Goal: Task Accomplishment & Management: Manage account settings

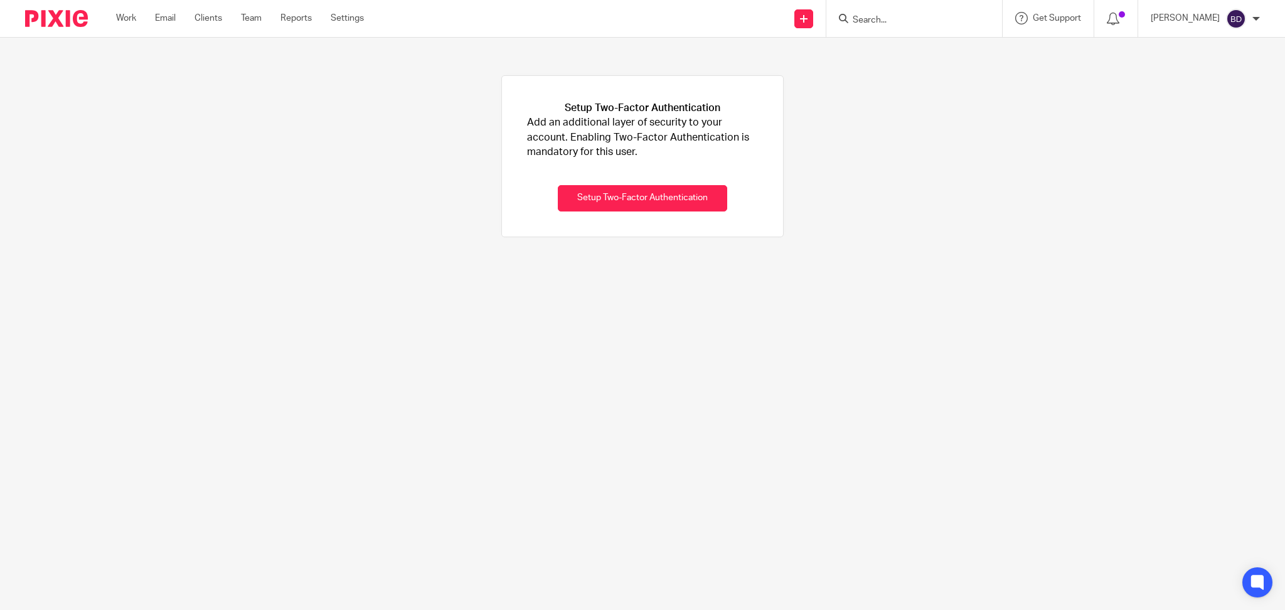
click at [132, 25] on div "Work Email Clients Team Reports Settings Work Email Clients Team Reports Settin…" at bounding box center [243, 18] width 279 height 37
click at [127, 21] on link "Work" at bounding box center [126, 18] width 20 height 13
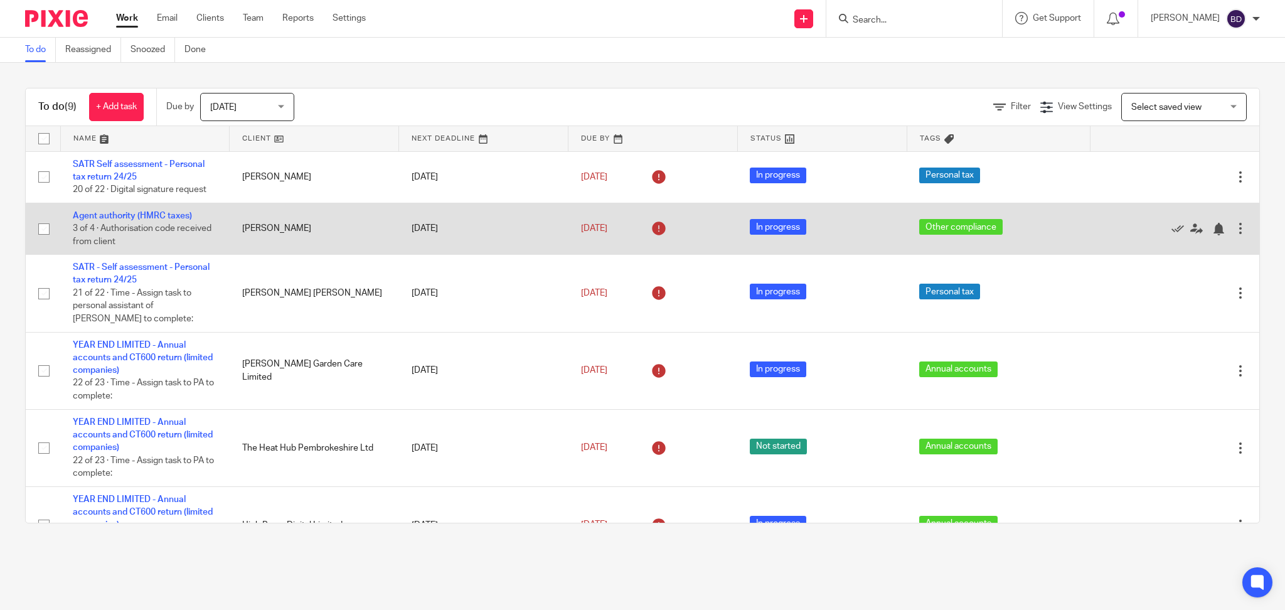
scroll to position [220, 0]
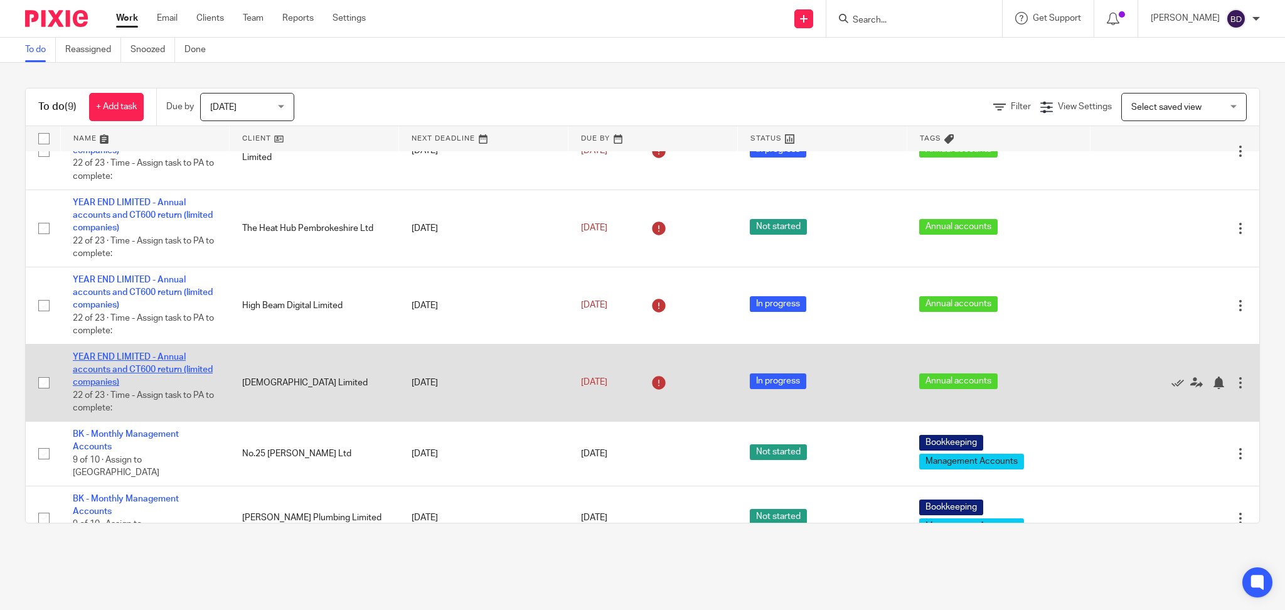
click at [110, 373] on link "YEAR END LIMITED - Annual accounts and CT600 return (limited companies)" at bounding box center [143, 370] width 140 height 35
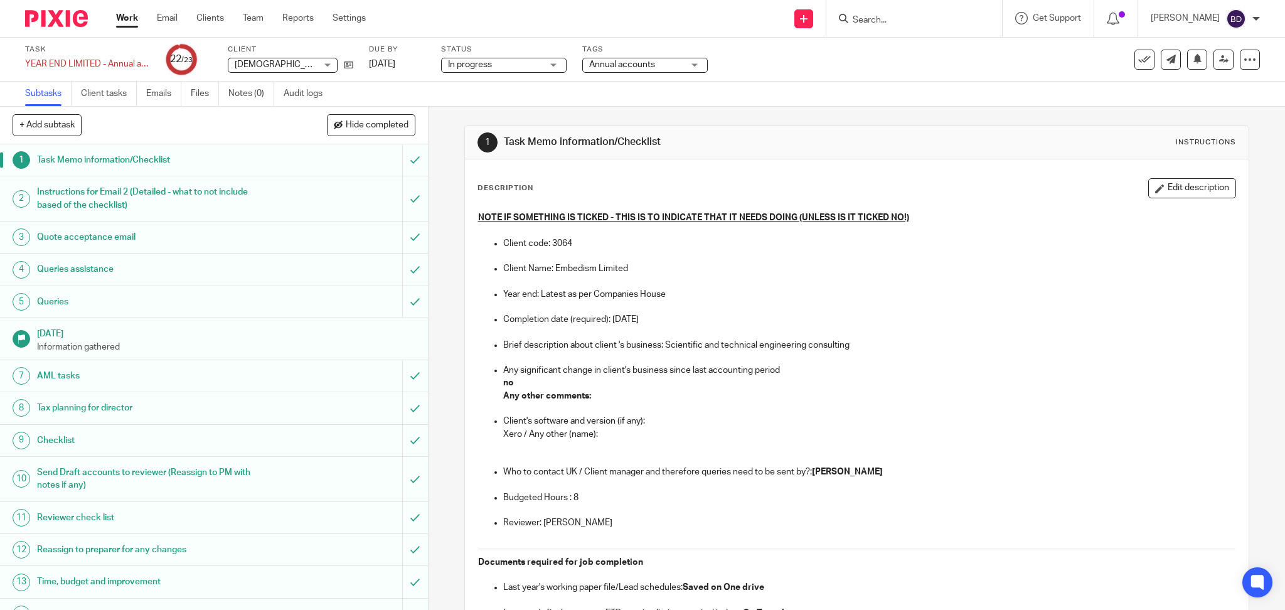
scroll to position [312, 0]
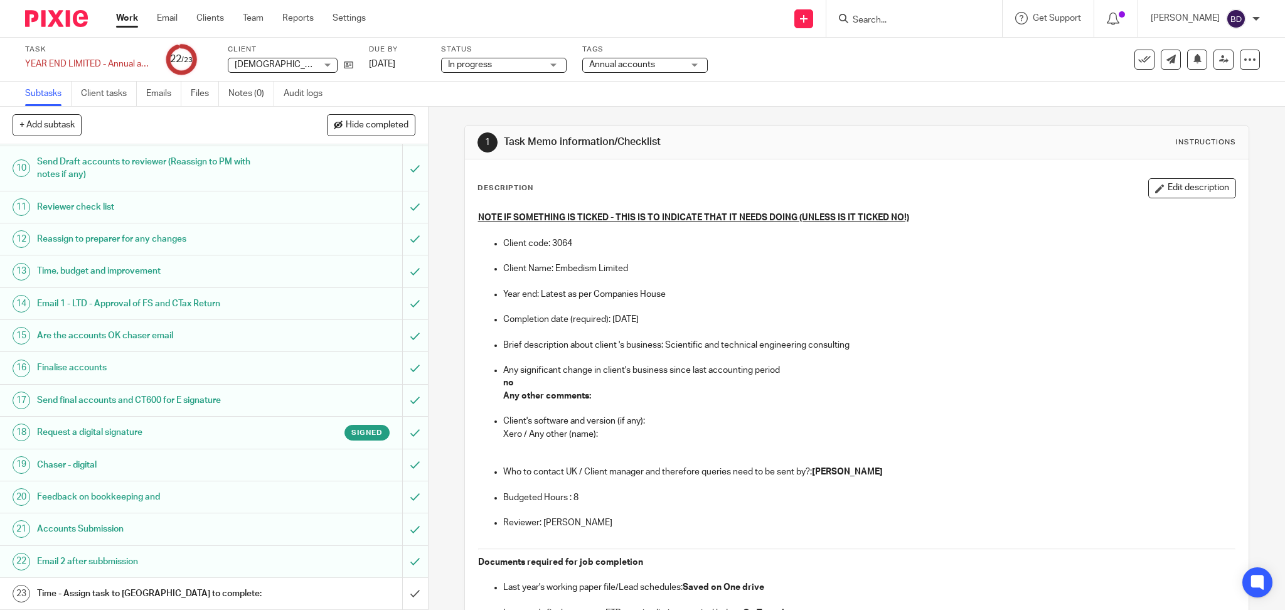
click at [134, 601] on h1 "Time - Assign task to [GEOGRAPHIC_DATA] to complete:" at bounding box center [154, 593] width 235 height 19
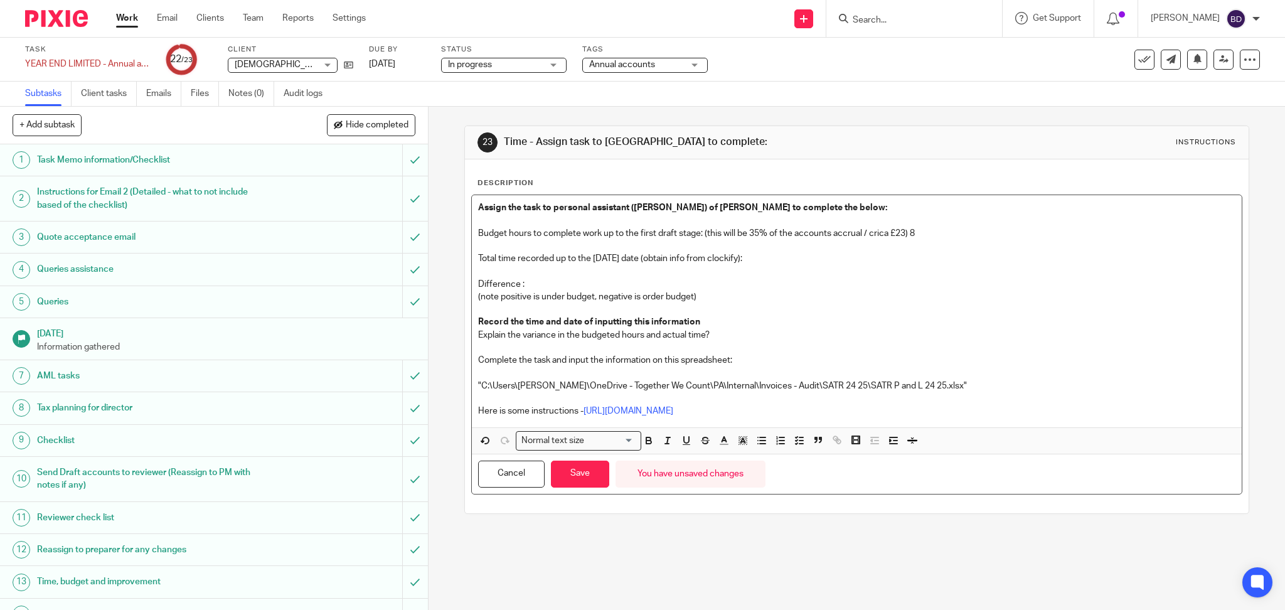
click at [778, 257] on p "Total time recorded up to the today's date (obtain info from clockify):" at bounding box center [857, 258] width 758 height 13
click at [525, 282] on p "Difference :" at bounding box center [857, 284] width 758 height 13
click at [831, 314] on p at bounding box center [857, 309] width 758 height 13
click at [577, 487] on button "Save" at bounding box center [580, 474] width 58 height 27
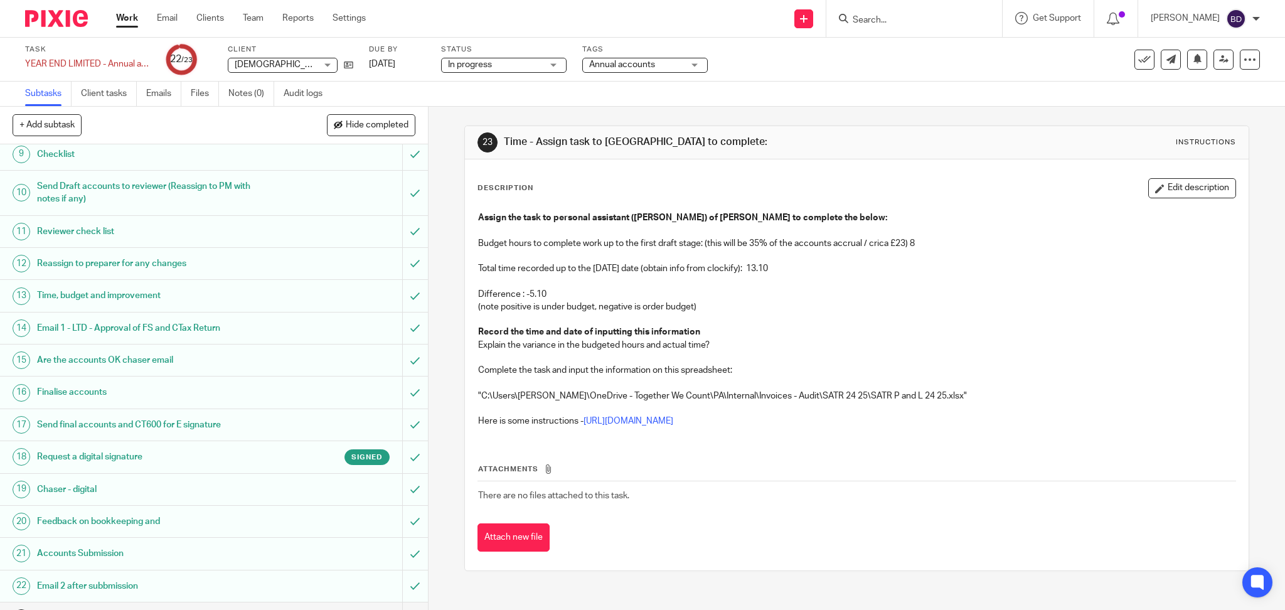
scroll to position [312, 0]
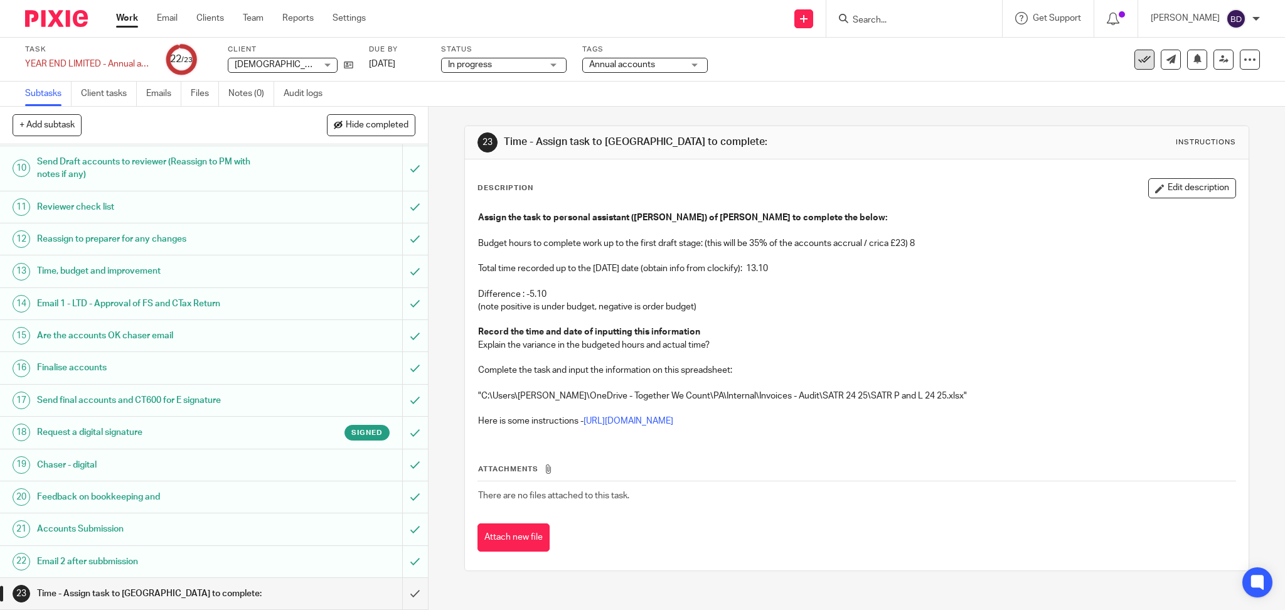
click at [1138, 62] on icon at bounding box center [1144, 59] width 13 height 13
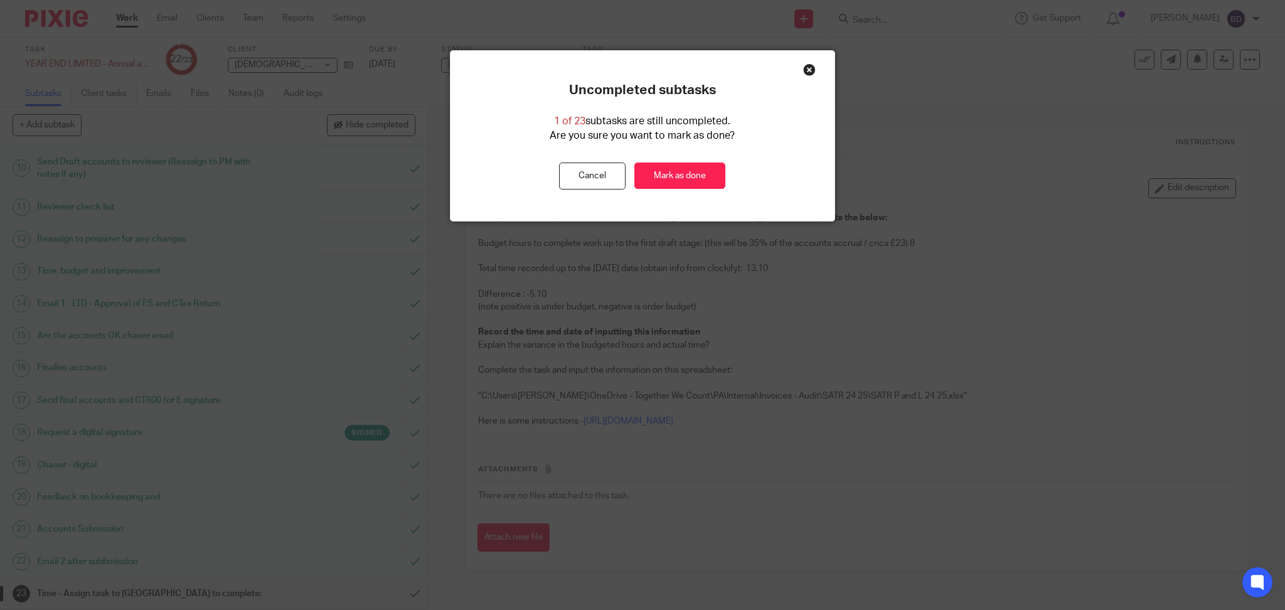
click at [806, 70] on div "Close this dialog window" at bounding box center [809, 69] width 13 height 13
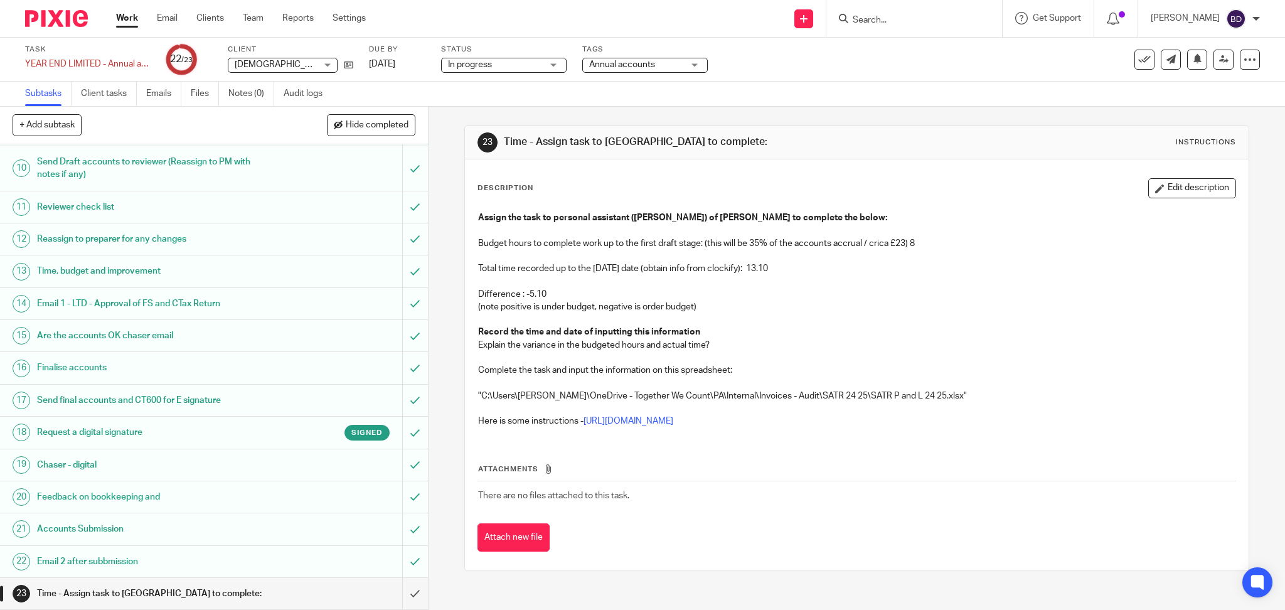
click at [129, 21] on link "Work" at bounding box center [127, 18] width 22 height 13
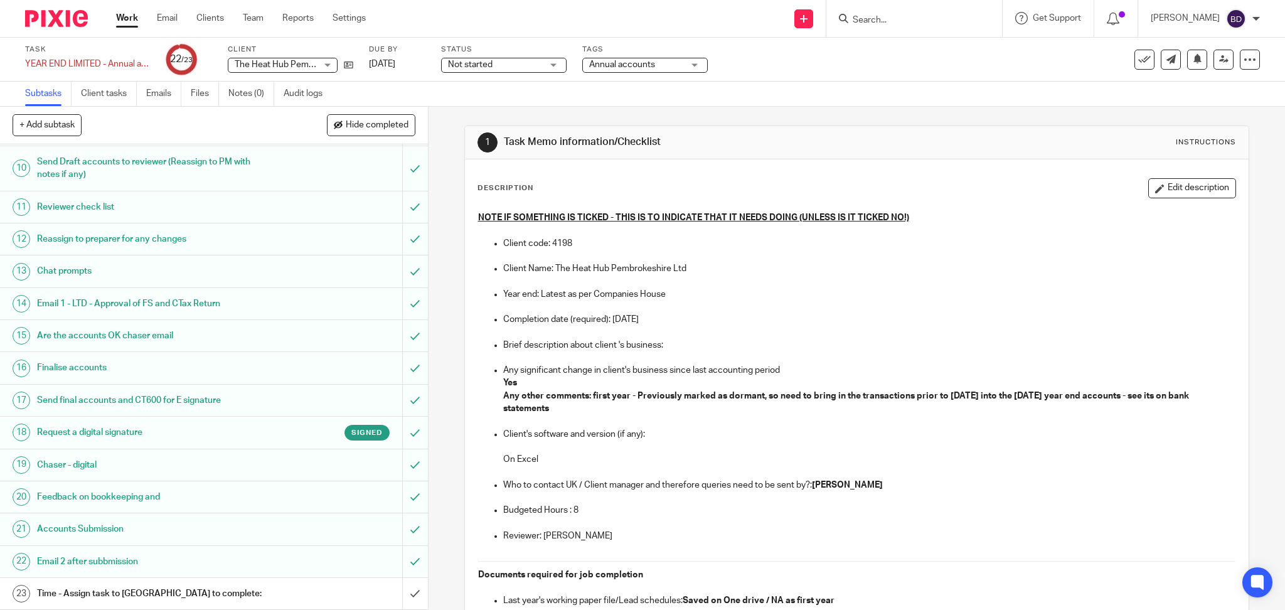
scroll to position [72, 0]
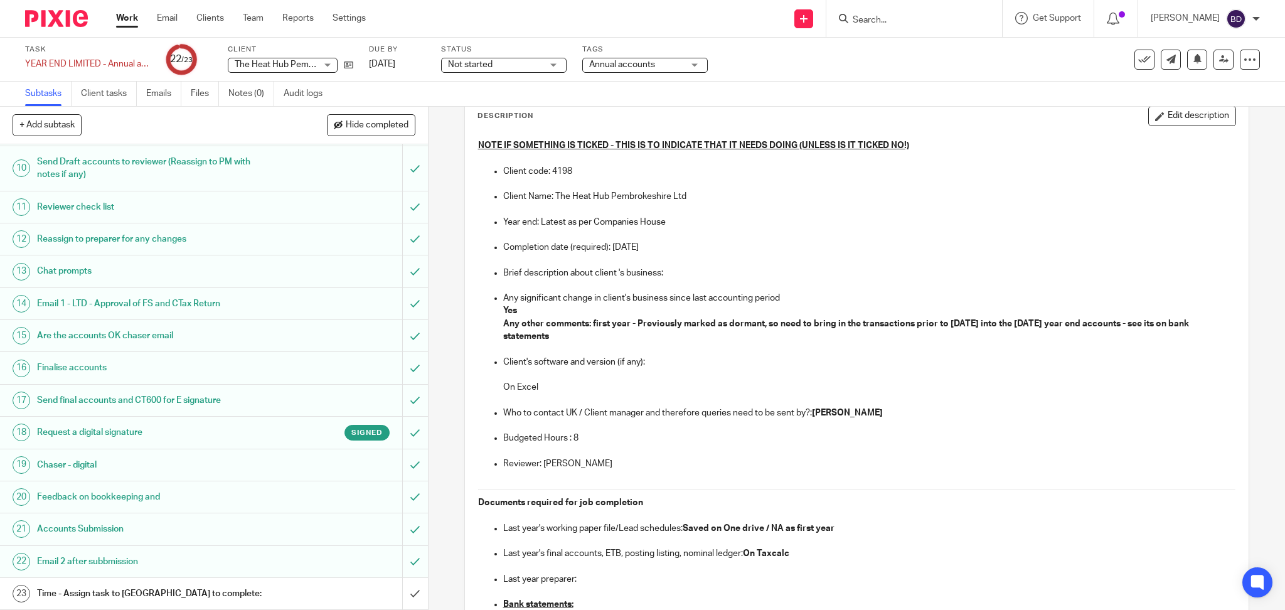
click at [86, 588] on h1 "Time - Assign task to [GEOGRAPHIC_DATA] to complete:" at bounding box center [154, 593] width 235 height 19
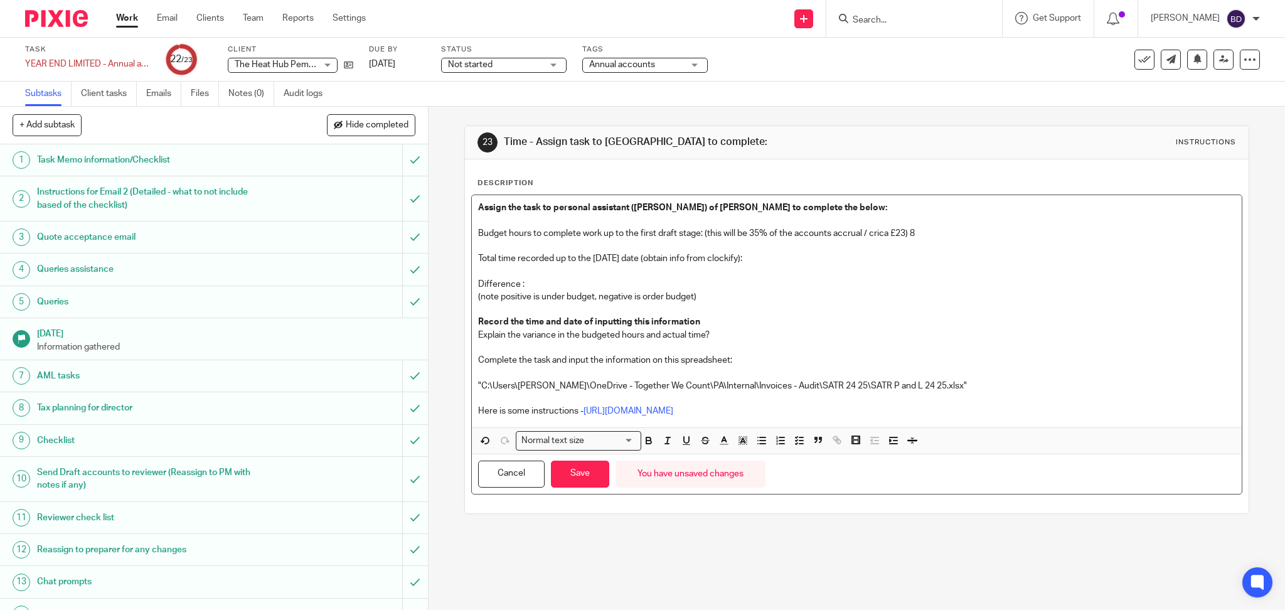
click at [760, 257] on p "Total time recorded up to the [DATE] date (obtain info from clockify):" at bounding box center [857, 258] width 758 height 13
click at [527, 287] on p "Difference :" at bounding box center [857, 284] width 758 height 13
click at [747, 259] on p "Total time recorded up to the [DATE] date (obtain info from clockify): 07.04" at bounding box center [857, 258] width 758 height 13
click at [540, 283] on p "Difference :" at bounding box center [857, 284] width 758 height 13
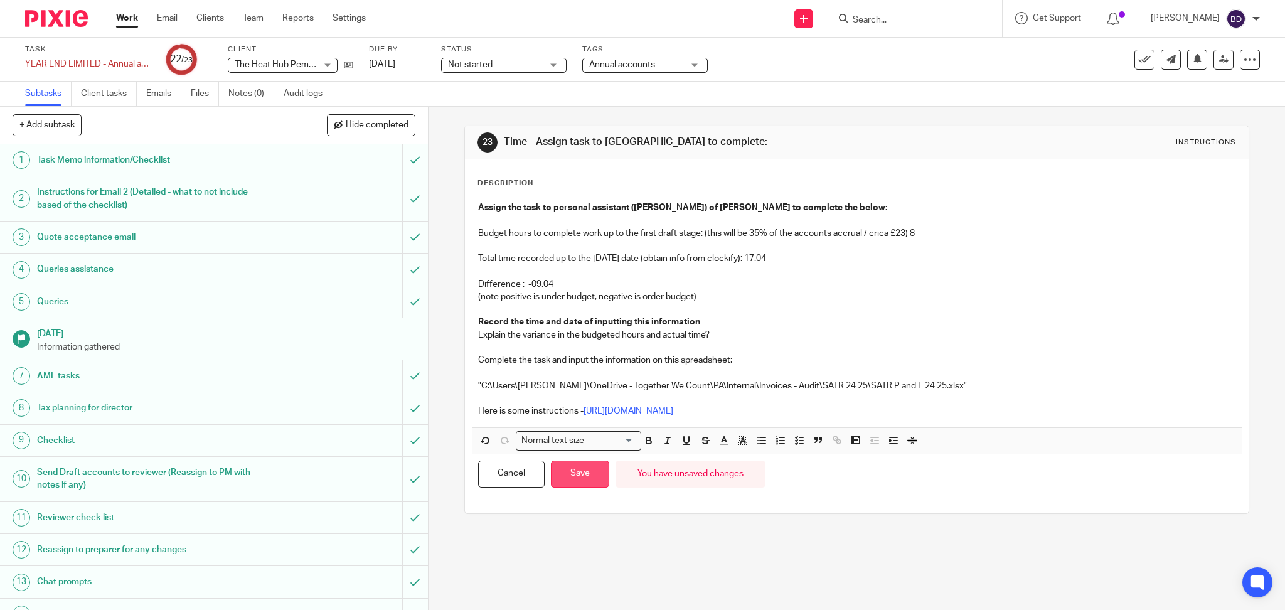
click at [574, 468] on button "Save" at bounding box center [580, 474] width 58 height 27
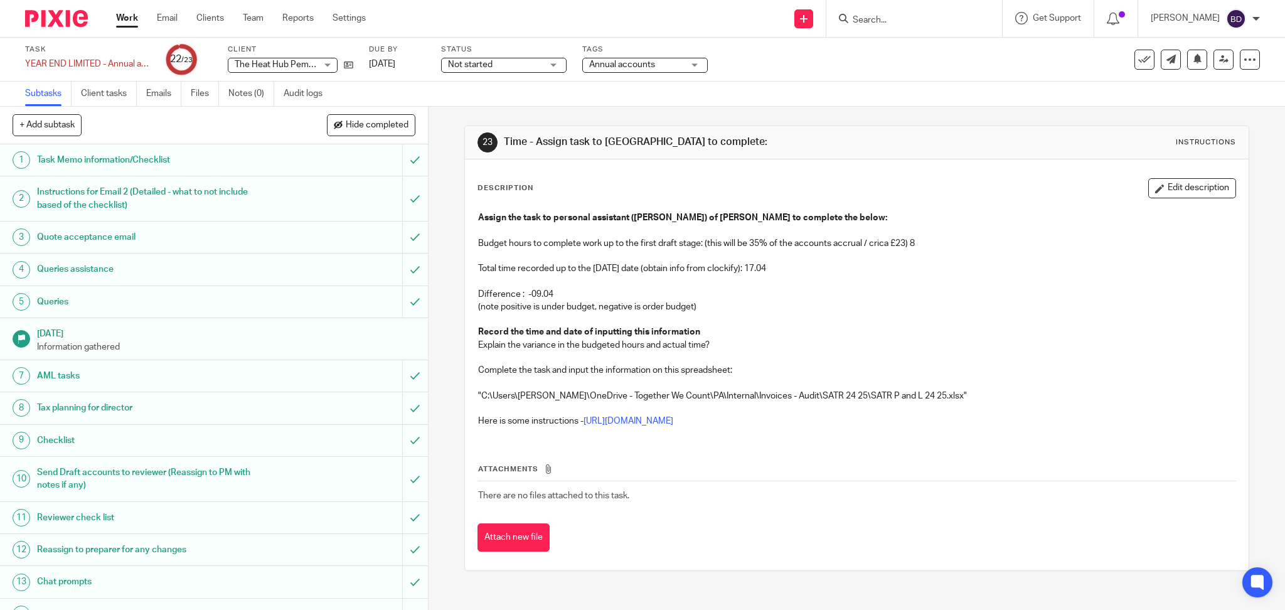
click at [880, 24] on input "Search" at bounding box center [908, 20] width 113 height 11
type input "heat hub"
click at [1140, 58] on button at bounding box center [1145, 60] width 20 height 20
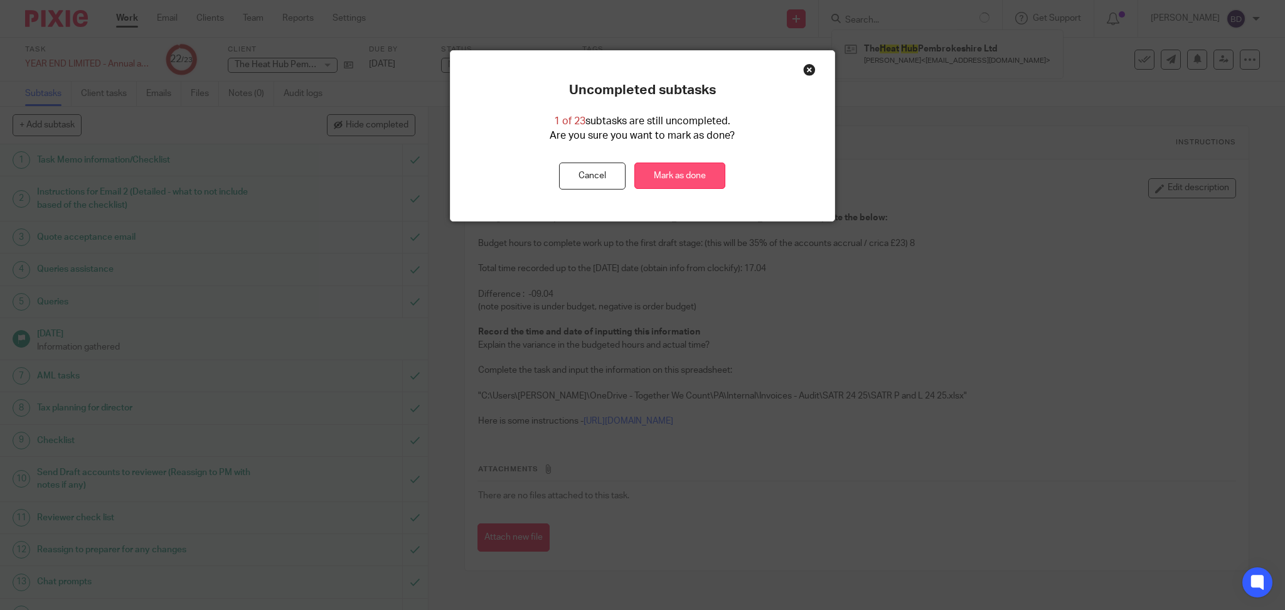
click at [654, 182] on link "Mark as done" at bounding box center [679, 176] width 91 height 27
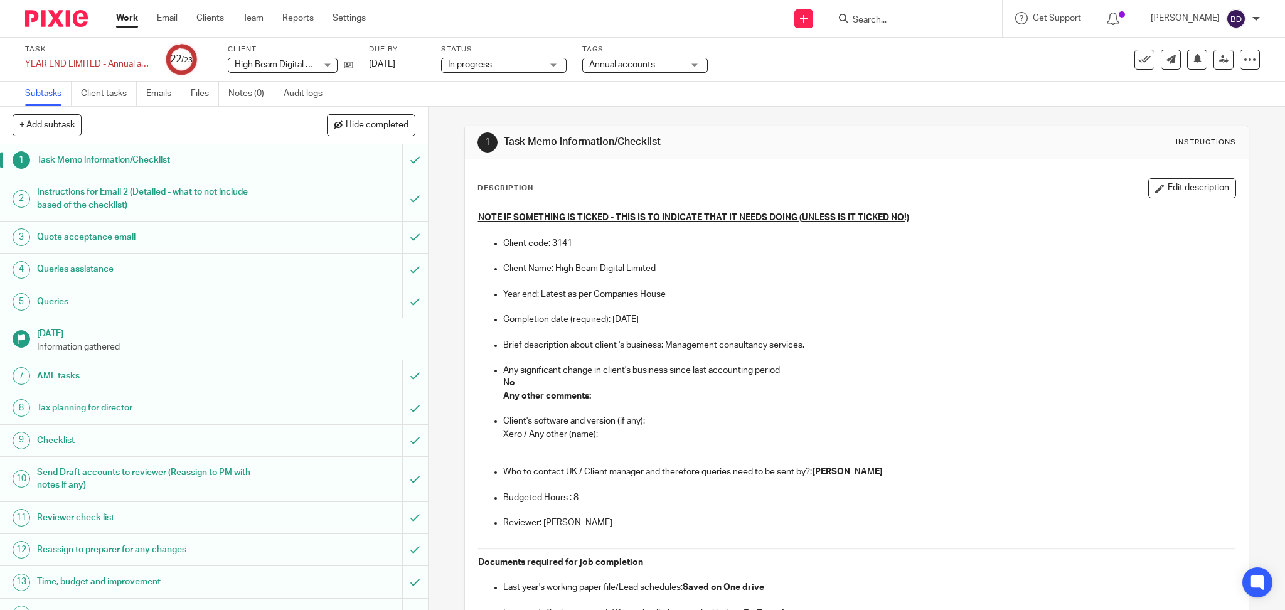
scroll to position [312, 0]
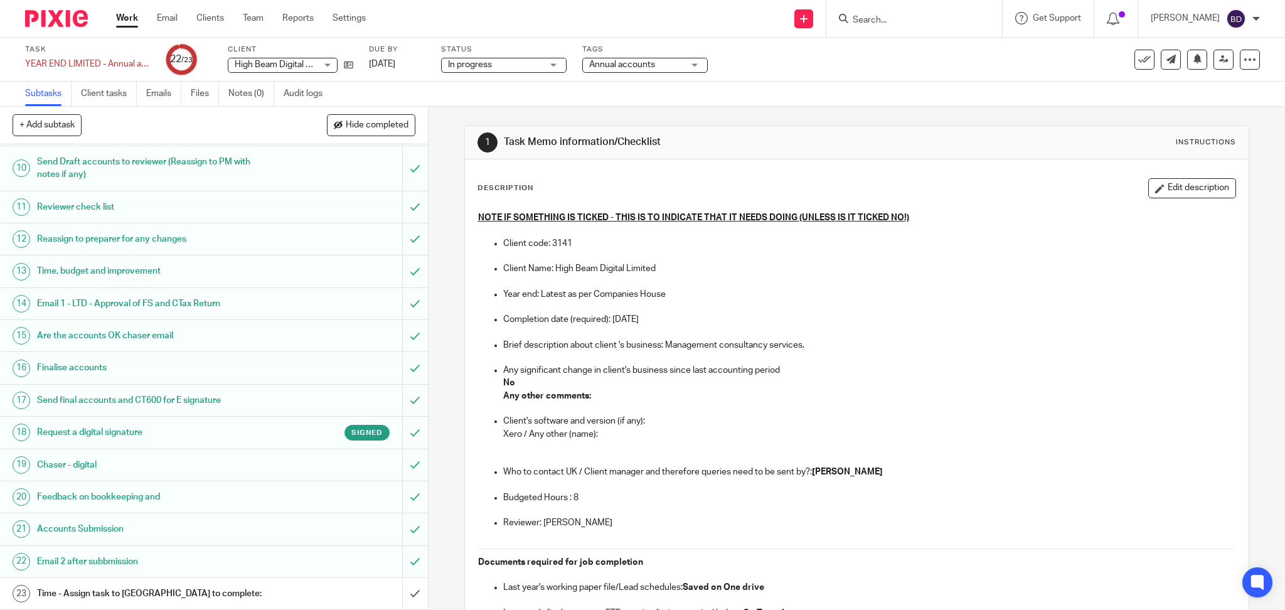
click at [99, 590] on h1 "Time - Assign task to [GEOGRAPHIC_DATA] to complete:" at bounding box center [154, 593] width 235 height 19
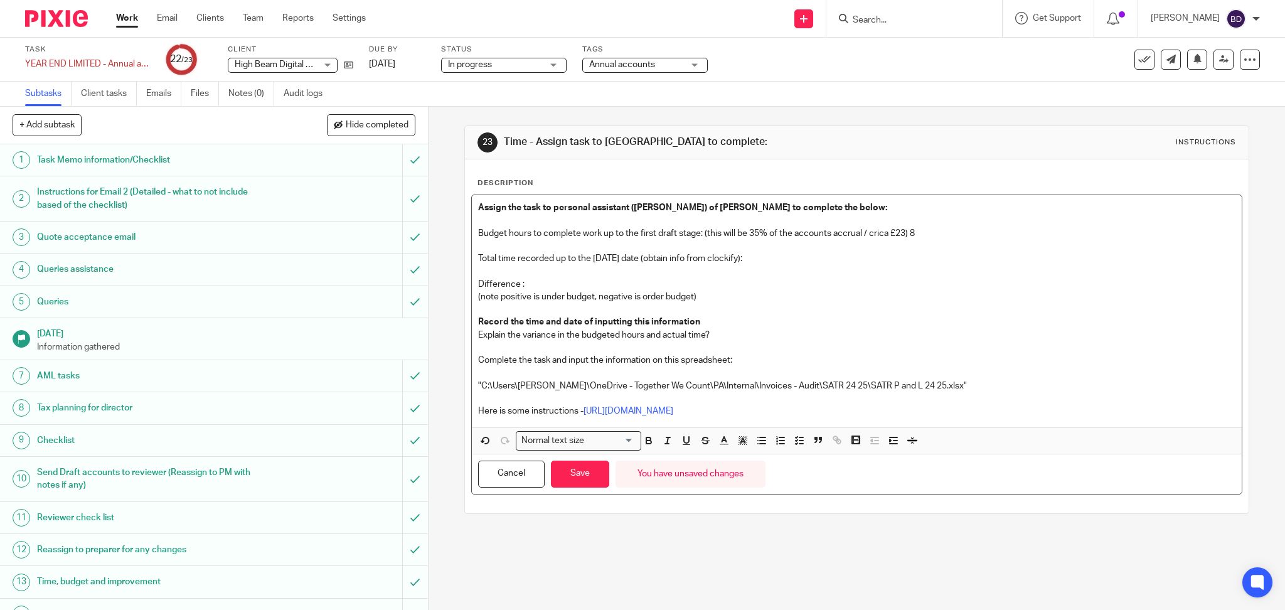
click at [757, 256] on p "Total time recorded up to the today's date (obtain info from clockify):" at bounding box center [857, 258] width 758 height 13
click at [557, 280] on p "Difference :" at bounding box center [857, 284] width 758 height 13
click at [827, 313] on p at bounding box center [857, 309] width 758 height 13
click at [576, 475] on button "Save" at bounding box center [580, 474] width 58 height 27
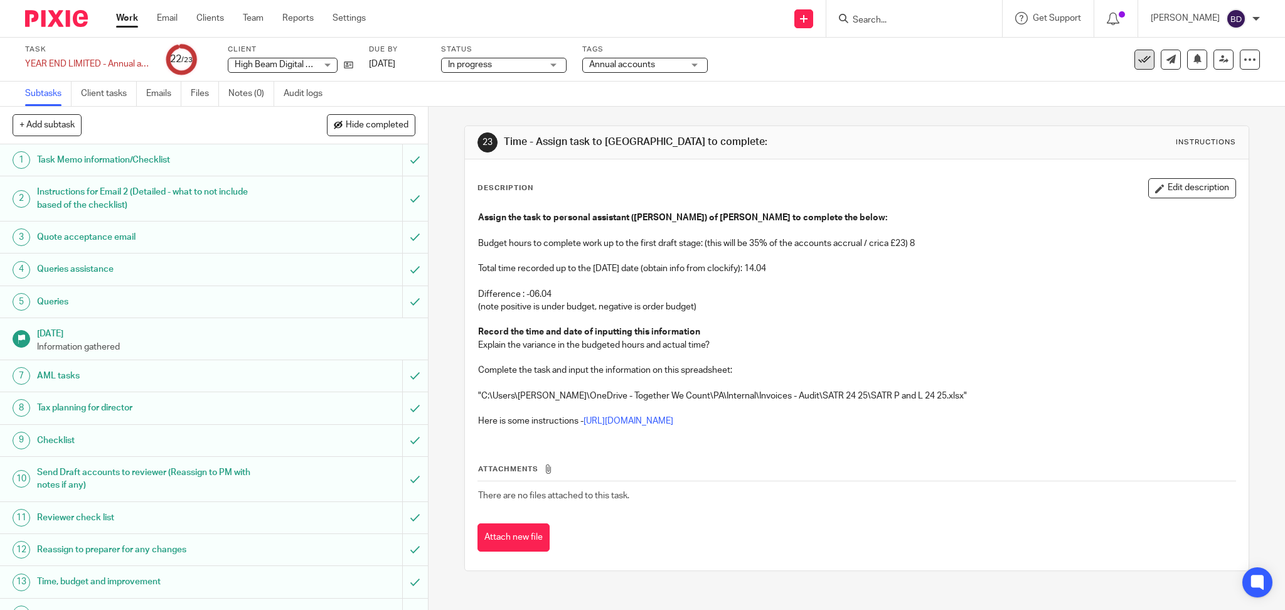
click at [1138, 62] on icon at bounding box center [1144, 59] width 13 height 13
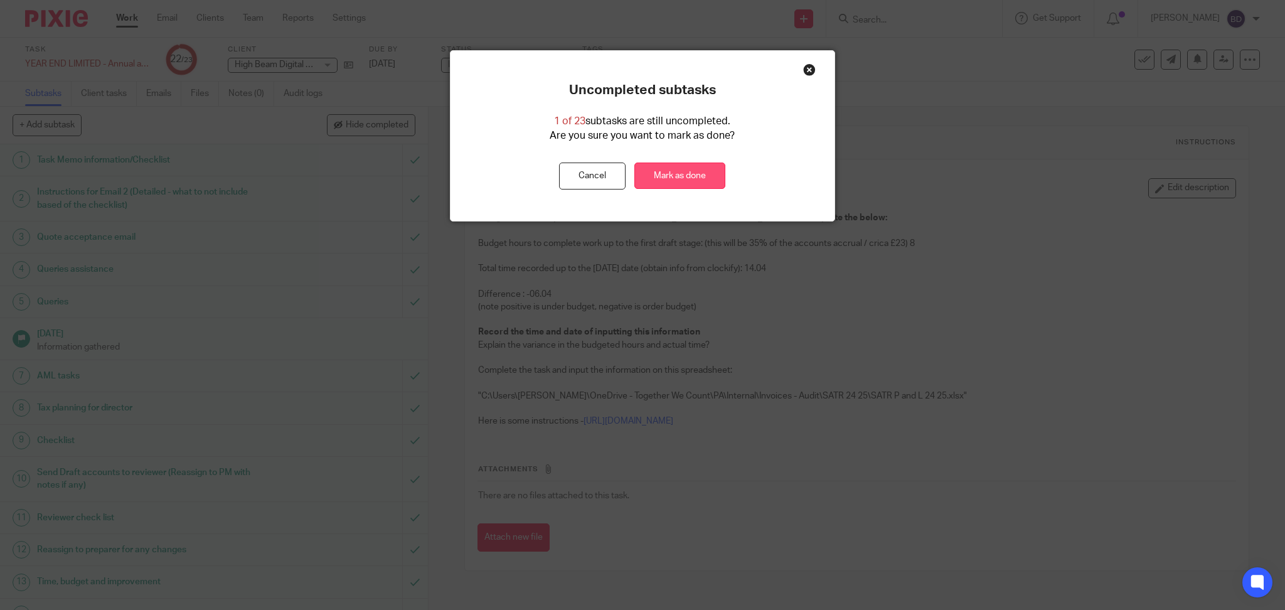
click at [655, 168] on link "Mark as done" at bounding box center [679, 176] width 91 height 27
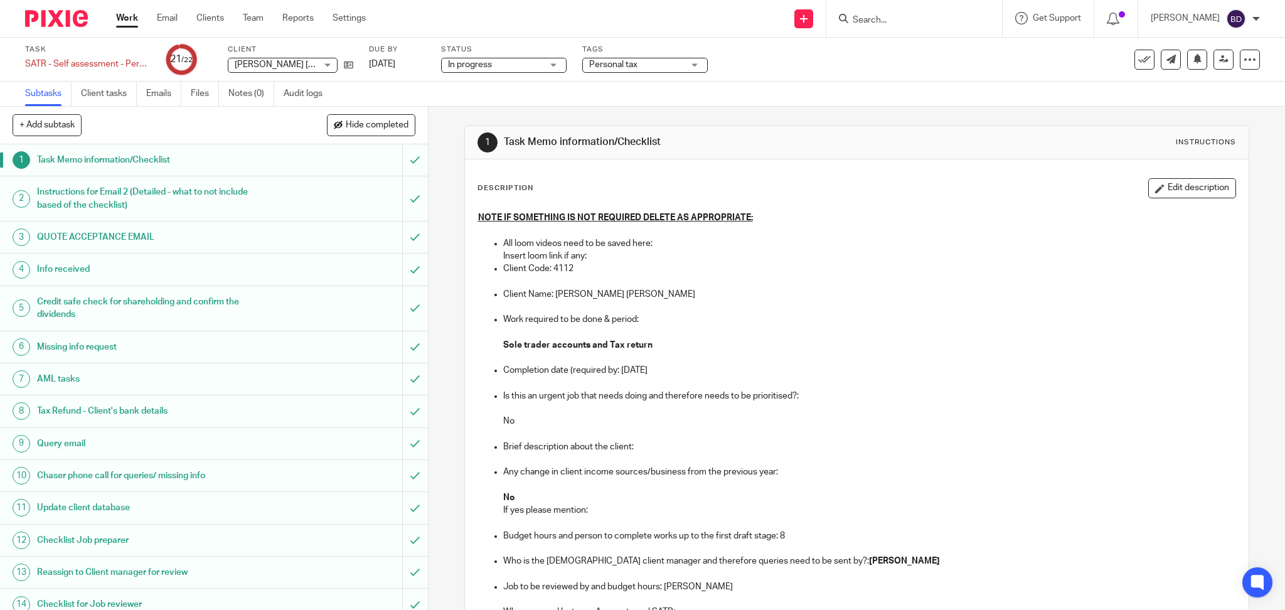
scroll to position [295, 0]
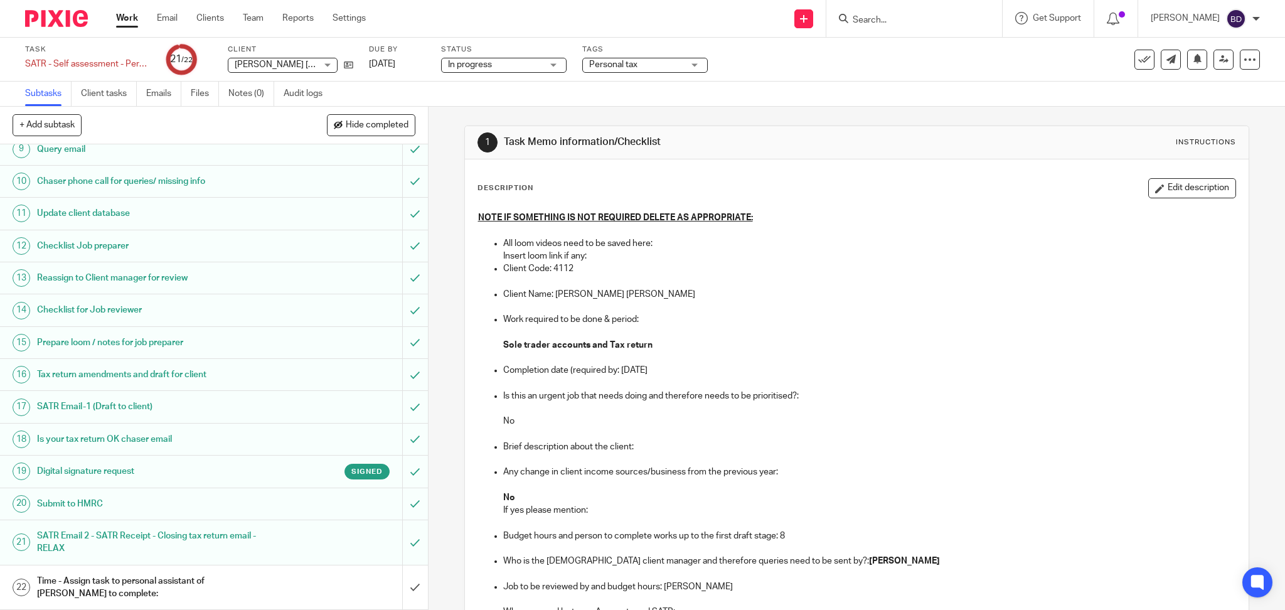
click at [146, 570] on link "22 Time - Assign task to personal assistant of [PERSON_NAME] to complete:" at bounding box center [201, 587] width 402 height 45
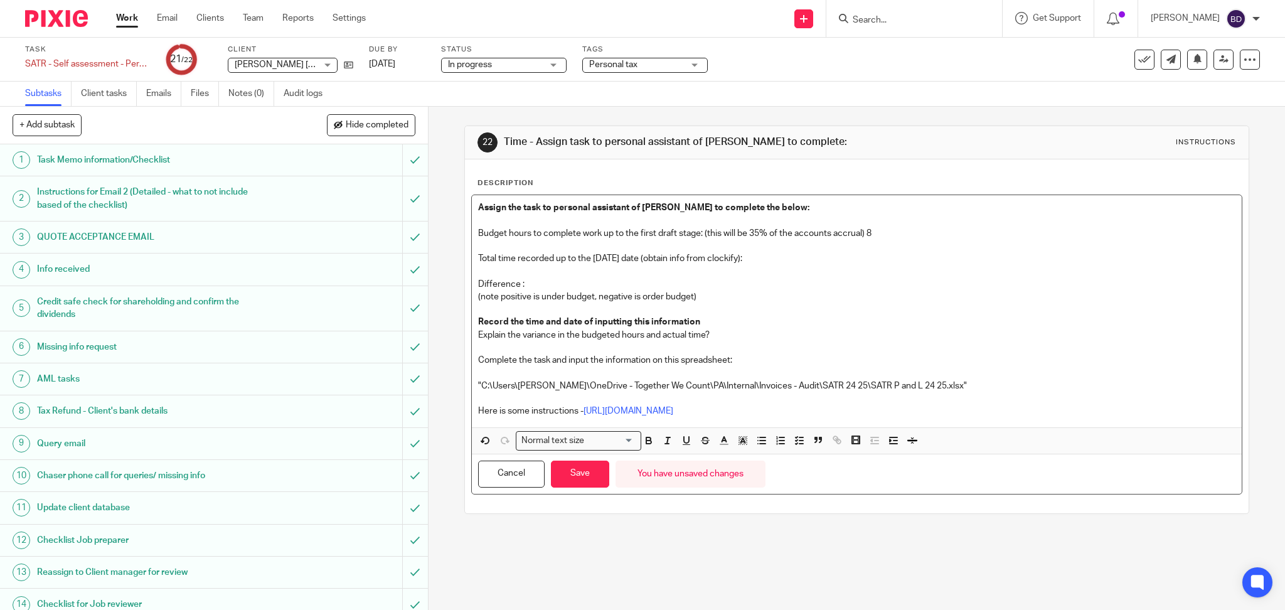
click at [769, 256] on p "Total time recorded up to the [DATE] date (obtain info from clockify):" at bounding box center [857, 258] width 758 height 13
click at [548, 286] on p "Difference :" at bounding box center [857, 284] width 758 height 13
click at [592, 477] on button "Save" at bounding box center [580, 474] width 58 height 27
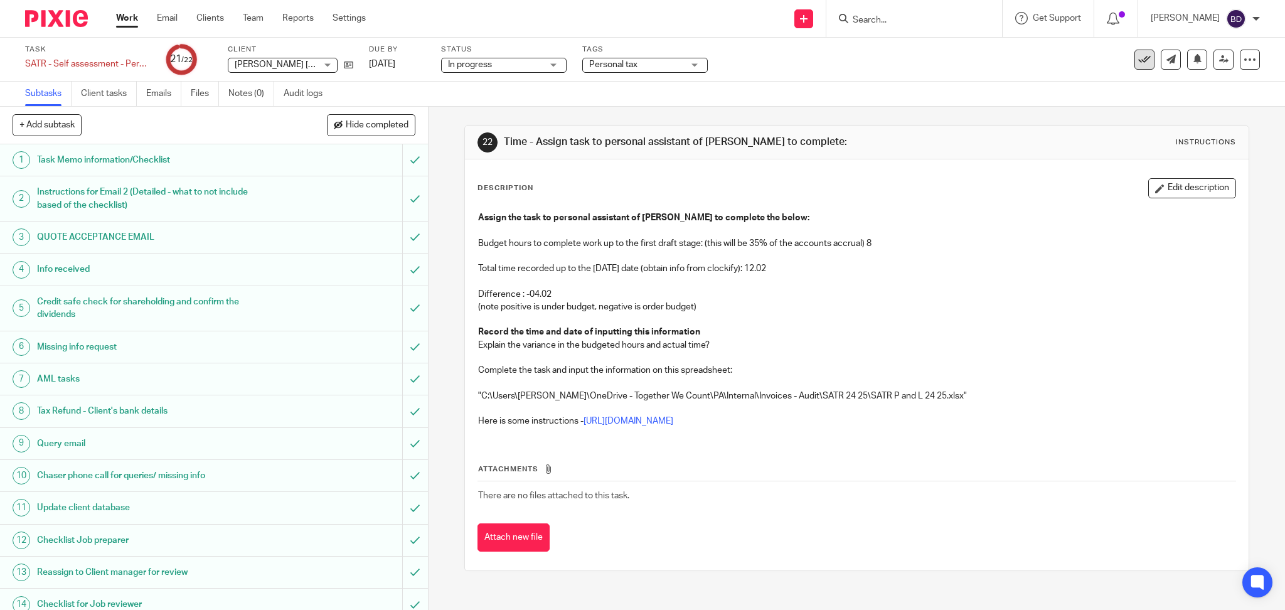
click at [1138, 55] on icon at bounding box center [1144, 59] width 13 height 13
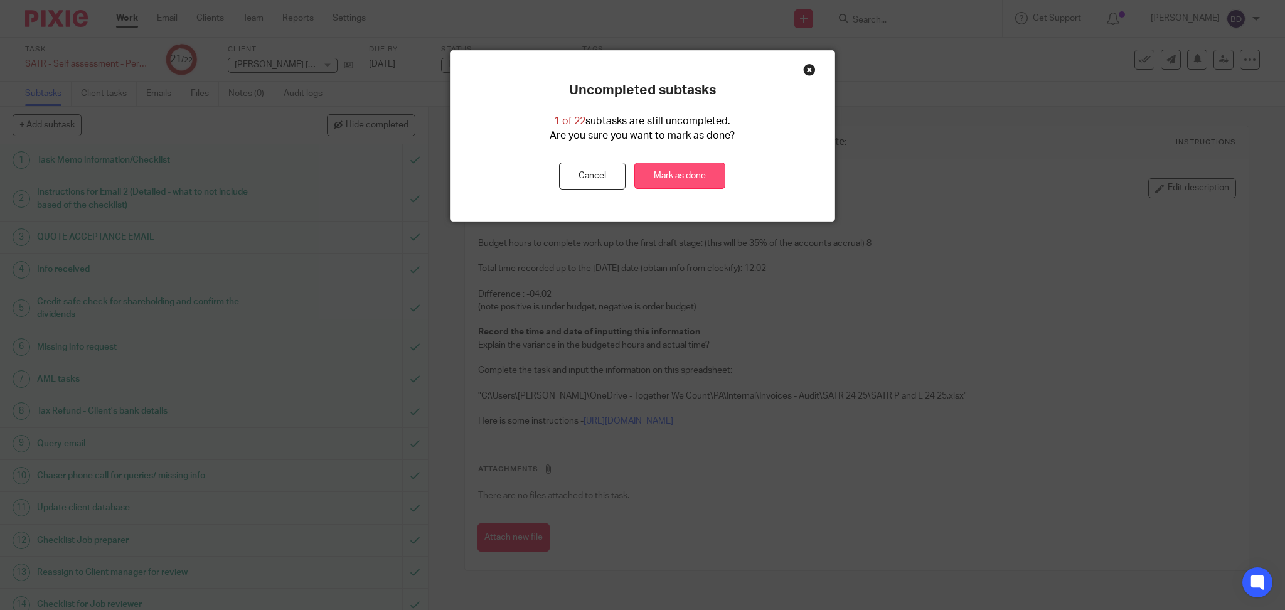
click at [675, 176] on link "Mark as done" at bounding box center [679, 176] width 91 height 27
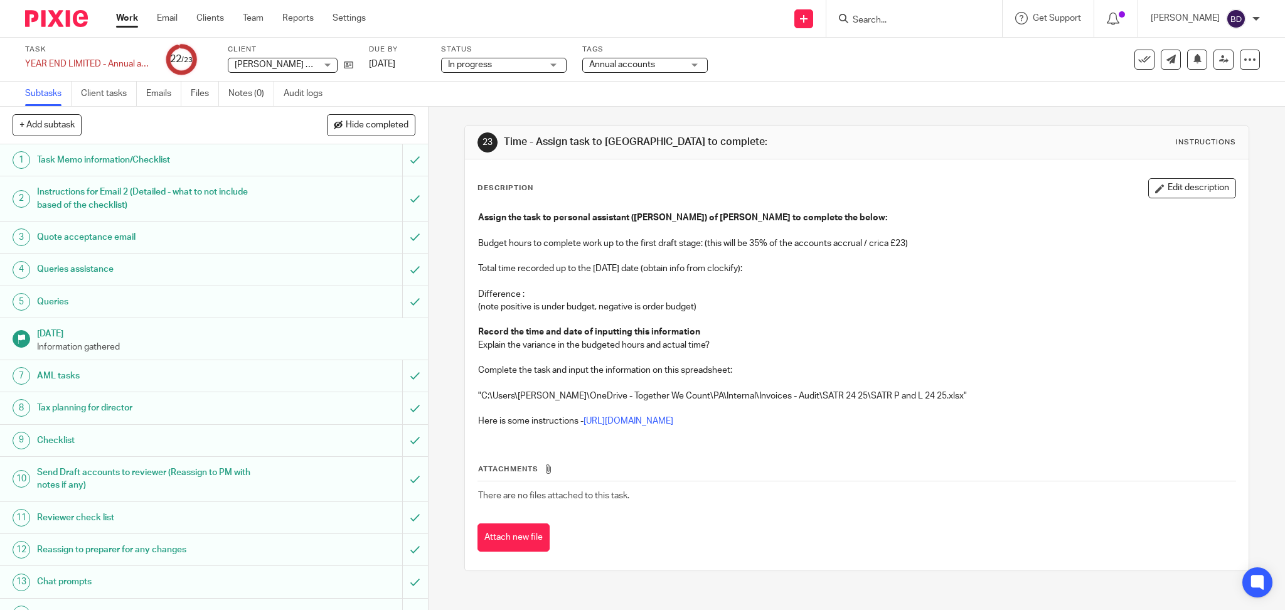
click at [133, 167] on h1 "Task Memo information/Checklist" at bounding box center [154, 160] width 235 height 19
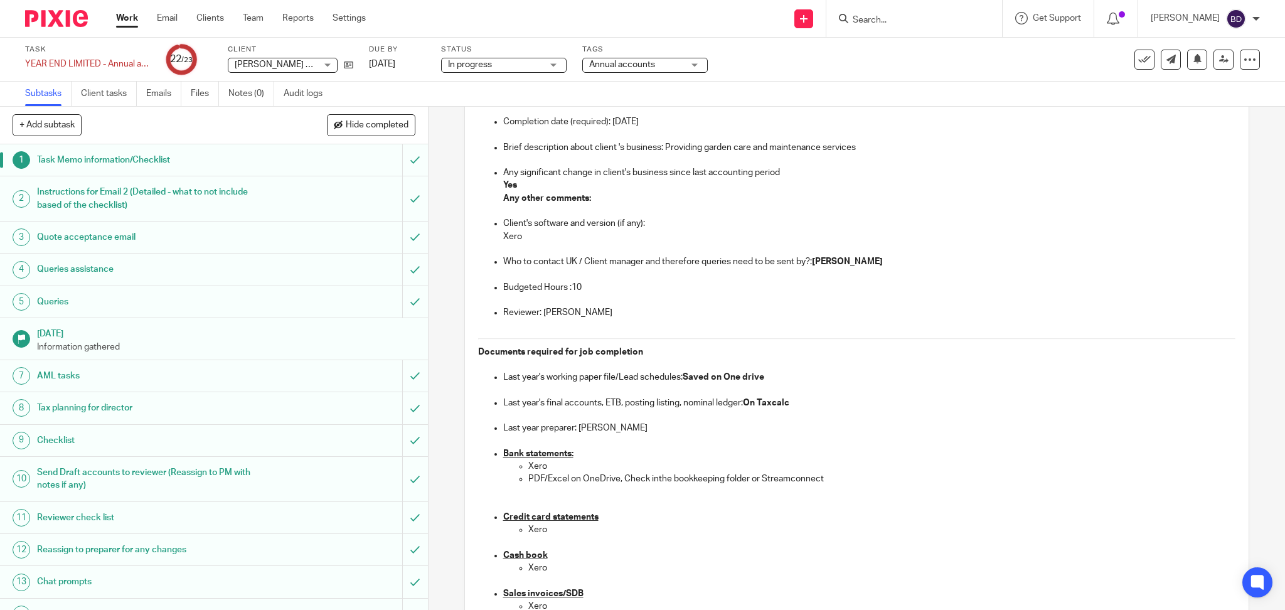
scroll to position [312, 0]
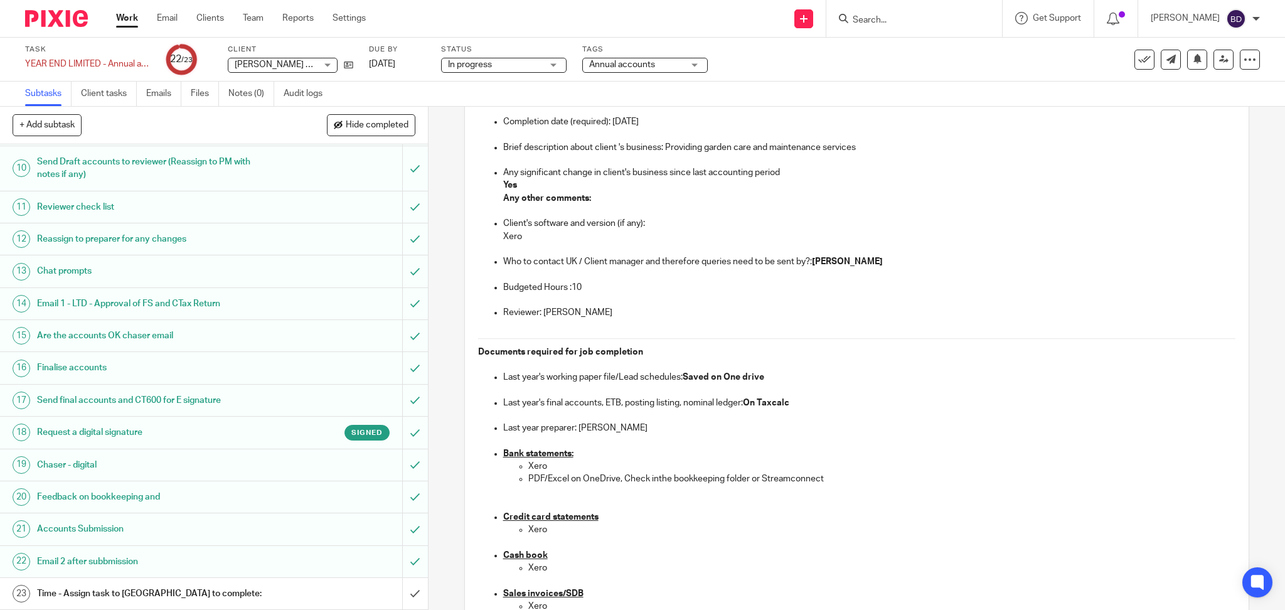
click at [80, 594] on h1 "Time - Assign task to [GEOGRAPHIC_DATA] to complete:" at bounding box center [154, 593] width 235 height 19
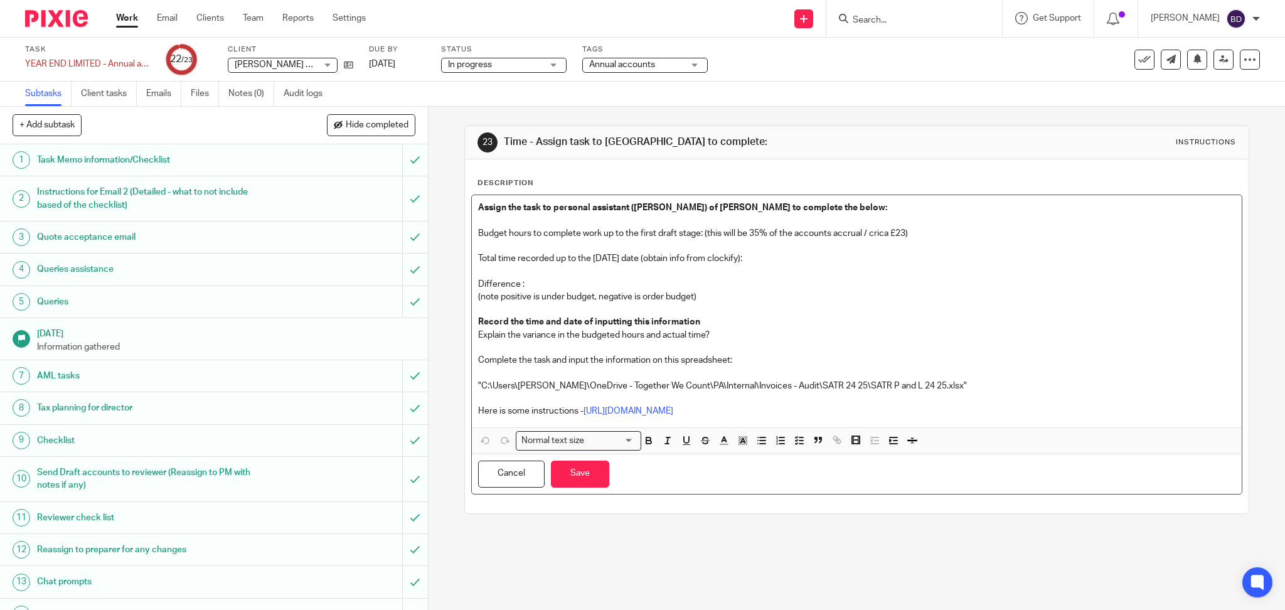
click at [931, 237] on p "Budget hours to complete work up to the first draft stage: (this will be 35% of…" at bounding box center [857, 233] width 758 height 13
click at [747, 256] on p "Total time recorded up to the [DATE] date (obtain info from clockify):" at bounding box center [857, 258] width 758 height 13
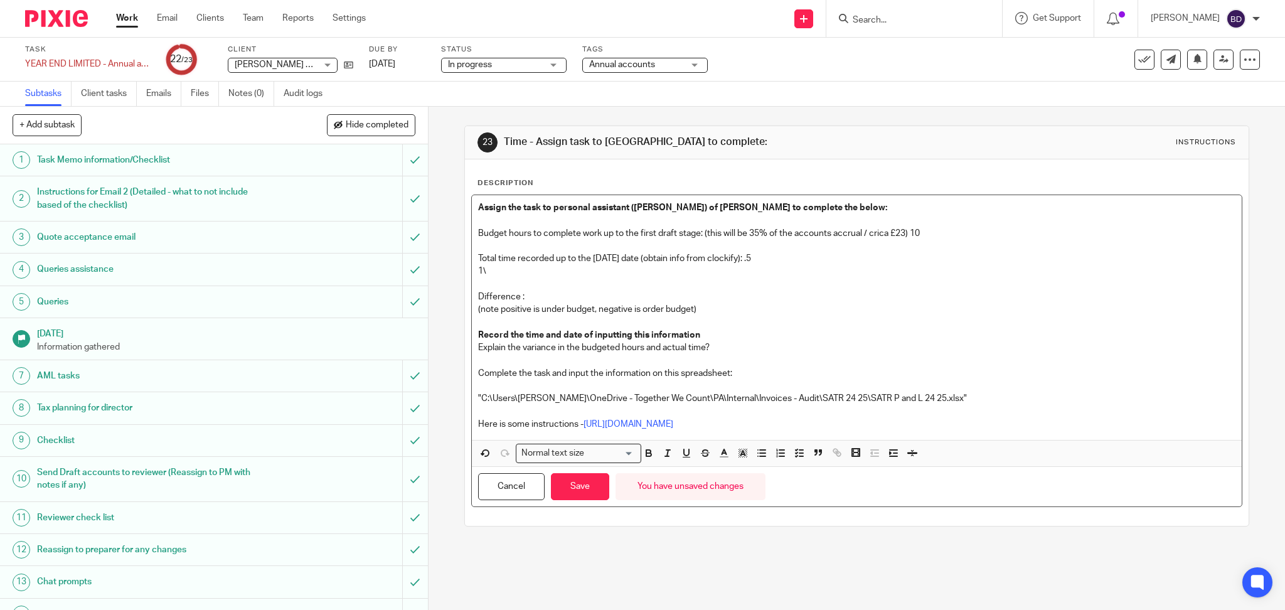
click at [648, 270] on p "1\" at bounding box center [857, 271] width 758 height 13
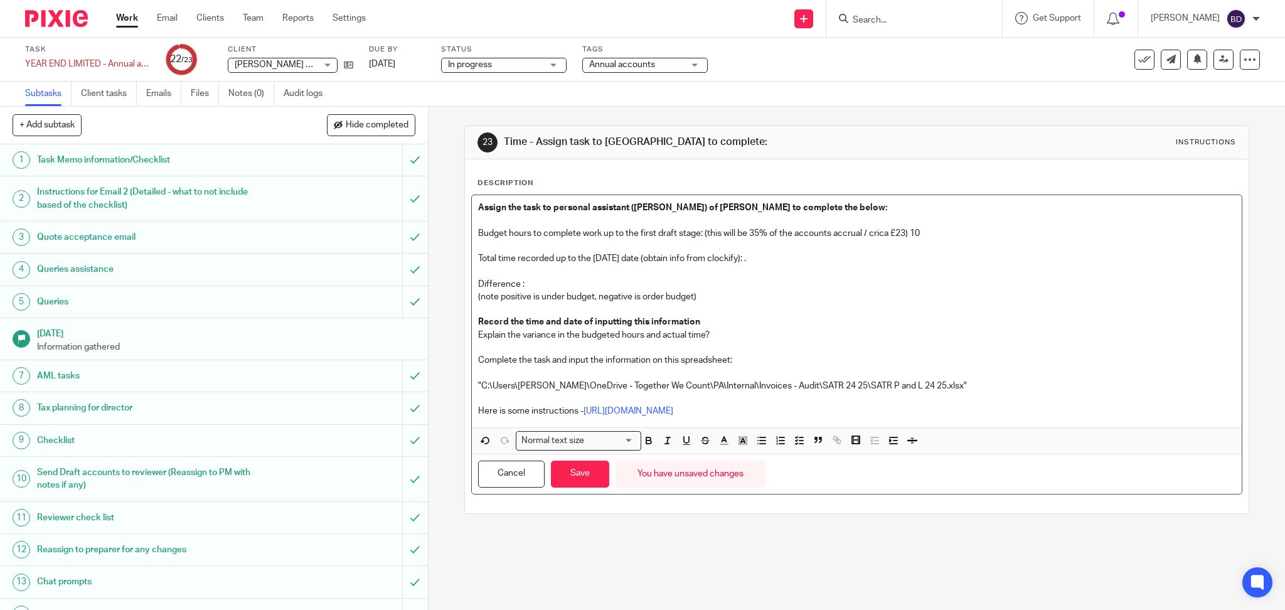
click at [791, 262] on p "Total time recorded up to the today's date (obtain info from clockify): ." at bounding box center [857, 258] width 758 height 13
click at [755, 260] on p "Total time recorded up to the today's date (obtain info from clockify):" at bounding box center [857, 258] width 758 height 13
click at [536, 286] on p "Difference :" at bounding box center [857, 284] width 758 height 13
click at [565, 463] on button "Save" at bounding box center [580, 474] width 58 height 27
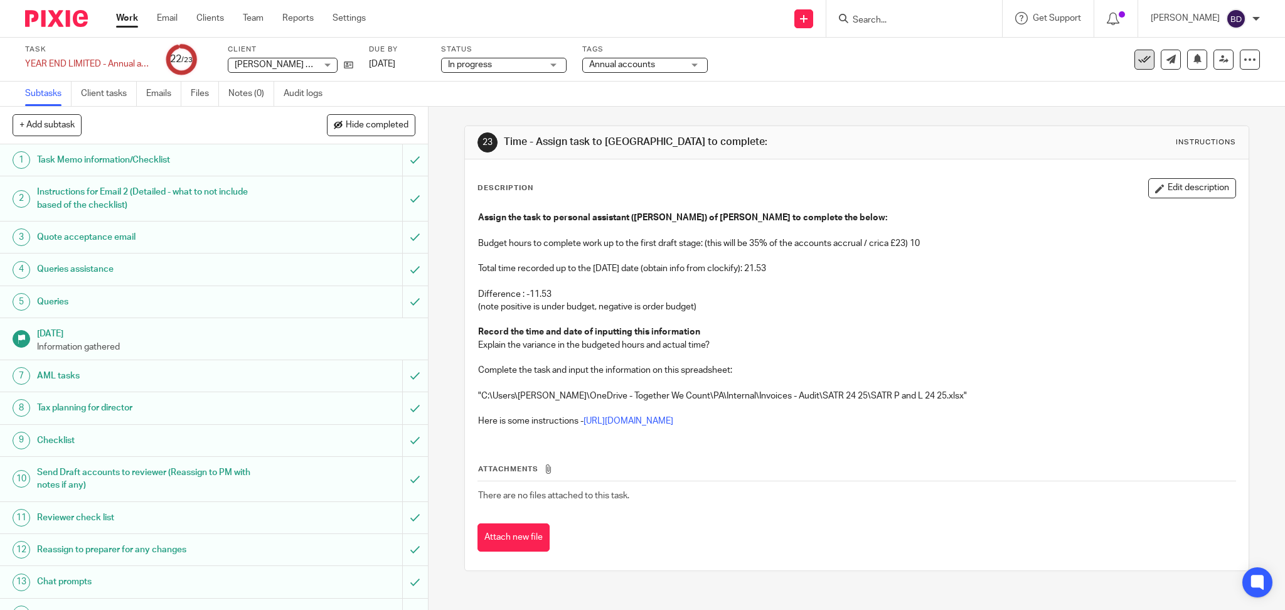
click at [1138, 59] on icon at bounding box center [1144, 59] width 13 height 13
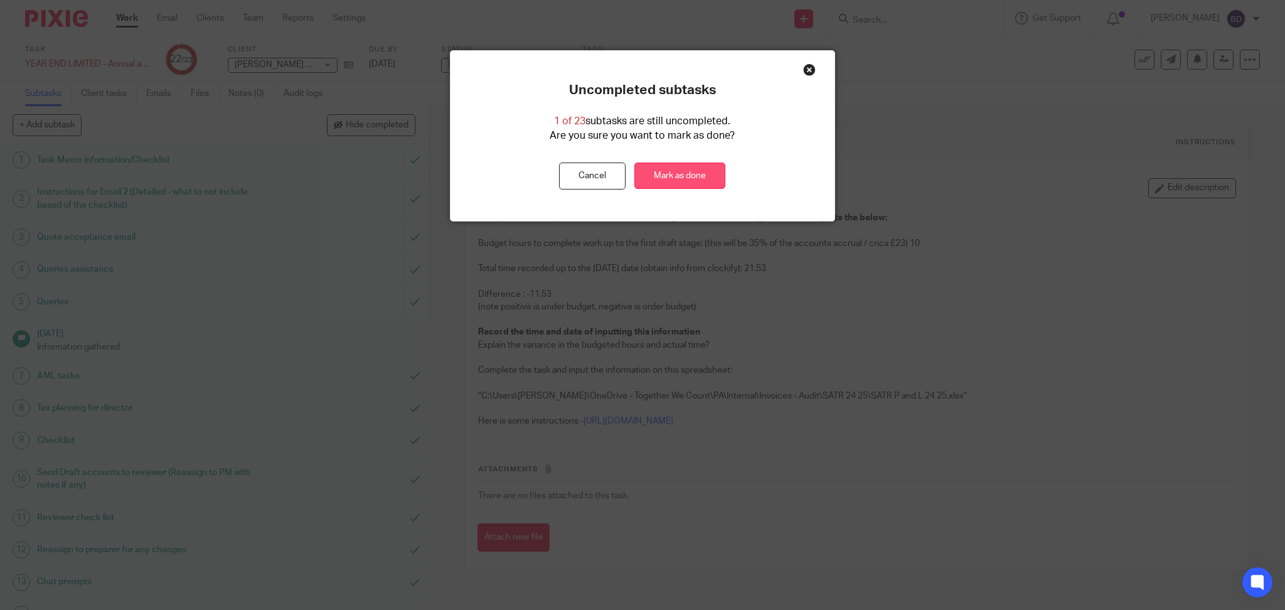
click at [703, 179] on link "Mark as done" at bounding box center [679, 176] width 91 height 27
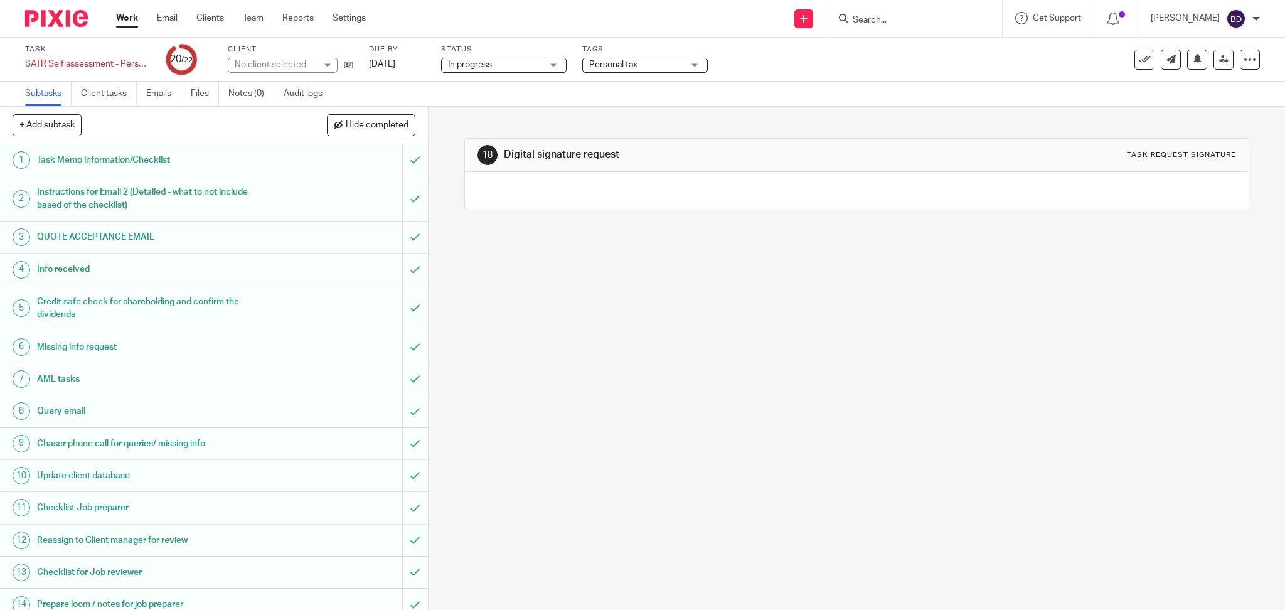
click at [114, 155] on h1 "Task Memo information/Checklist" at bounding box center [154, 160] width 235 height 19
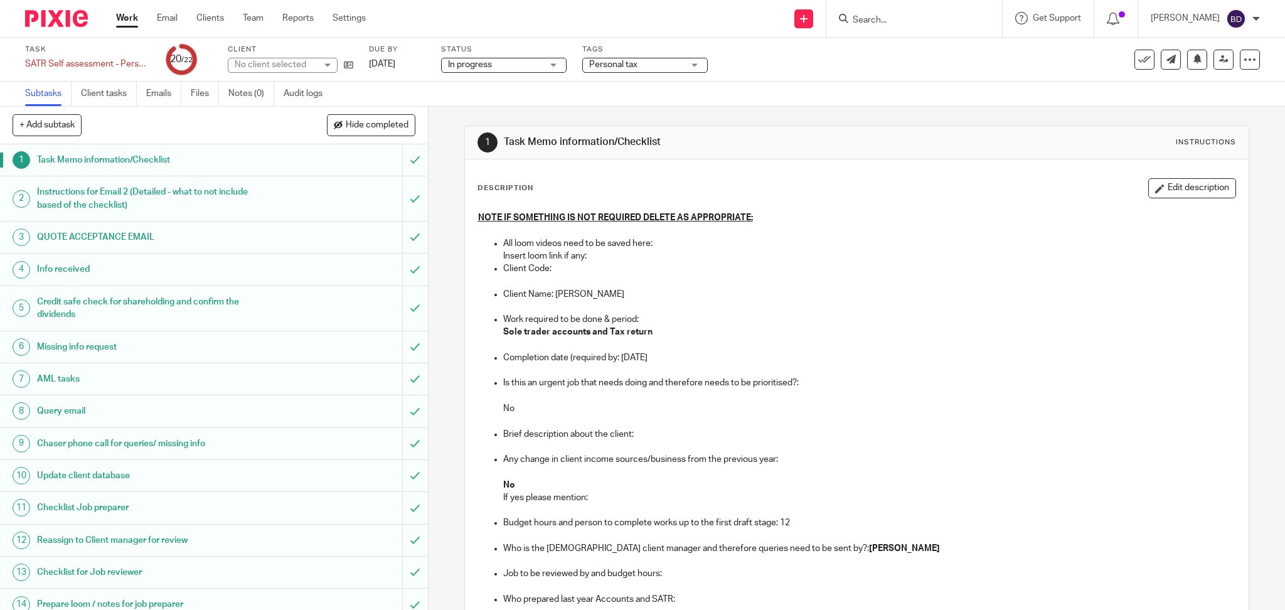
scroll to position [295, 0]
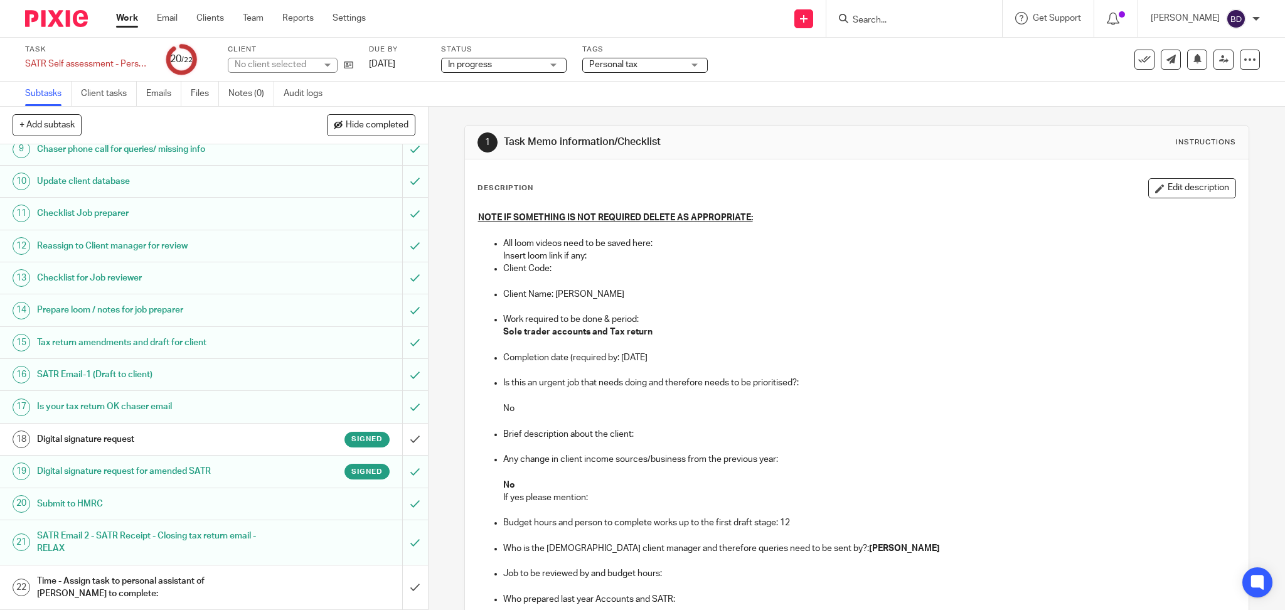
click at [195, 593] on h1 "Time - Assign task to personal assistant of [PERSON_NAME] to complete:" at bounding box center [154, 588] width 235 height 32
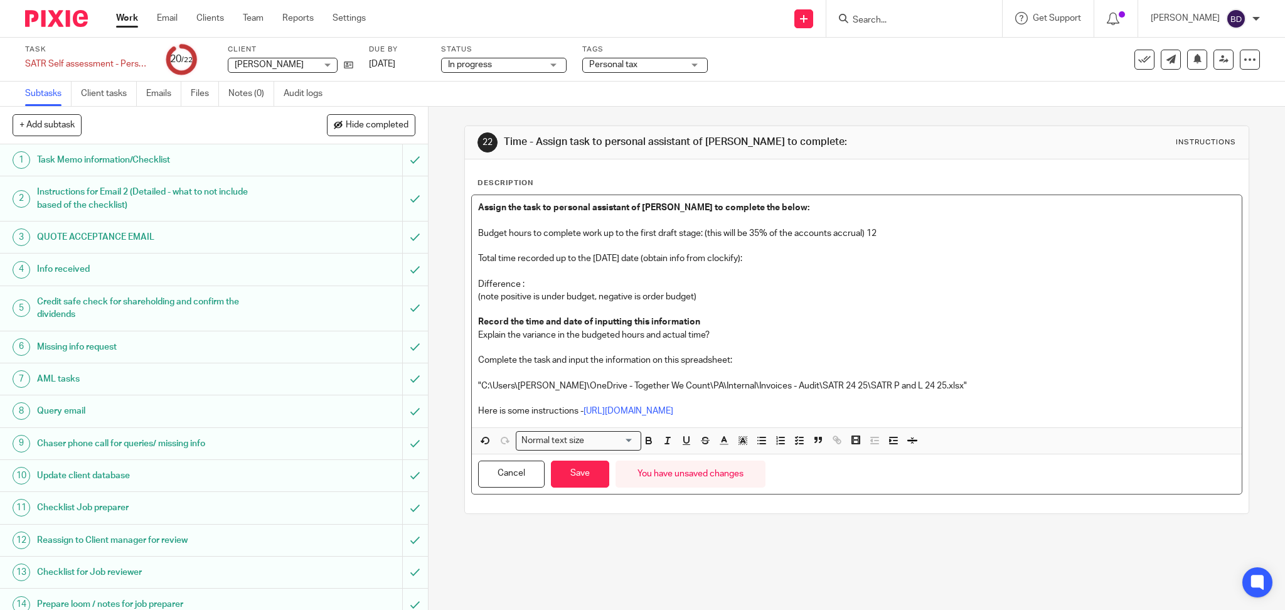
click at [761, 254] on p "Total time recorded up to the today's date (obtain info from clockify):" at bounding box center [857, 258] width 758 height 13
click at [543, 284] on p "Difference :" at bounding box center [857, 284] width 758 height 13
click at [562, 476] on button "Save" at bounding box center [580, 474] width 58 height 27
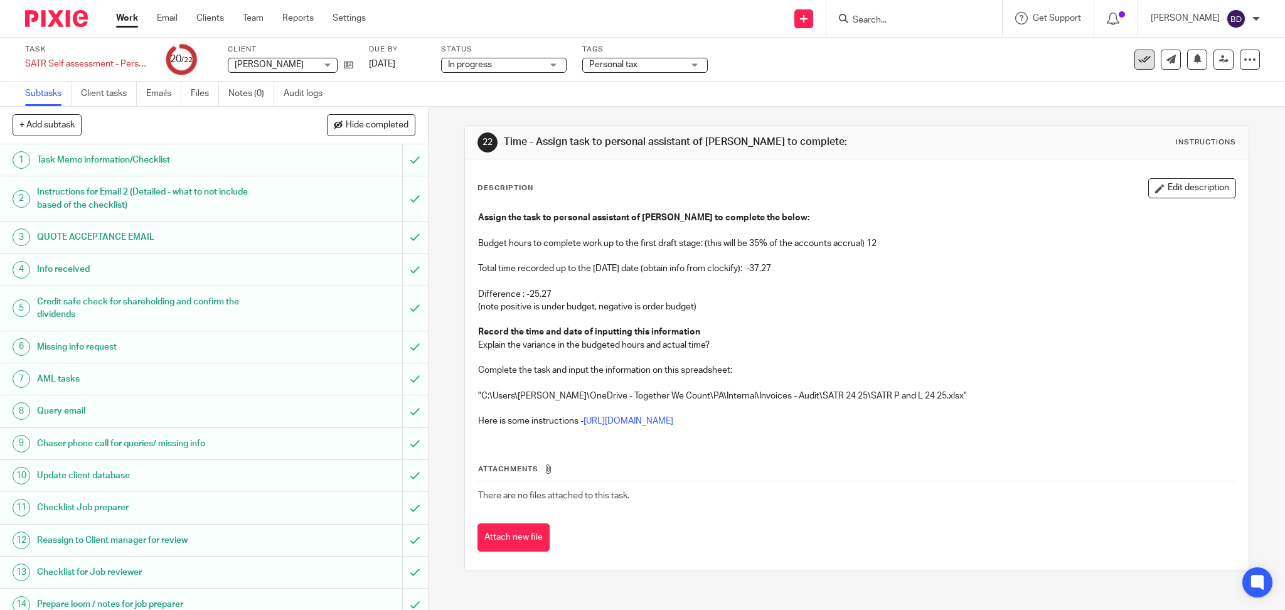
click at [1138, 58] on icon at bounding box center [1144, 59] width 13 height 13
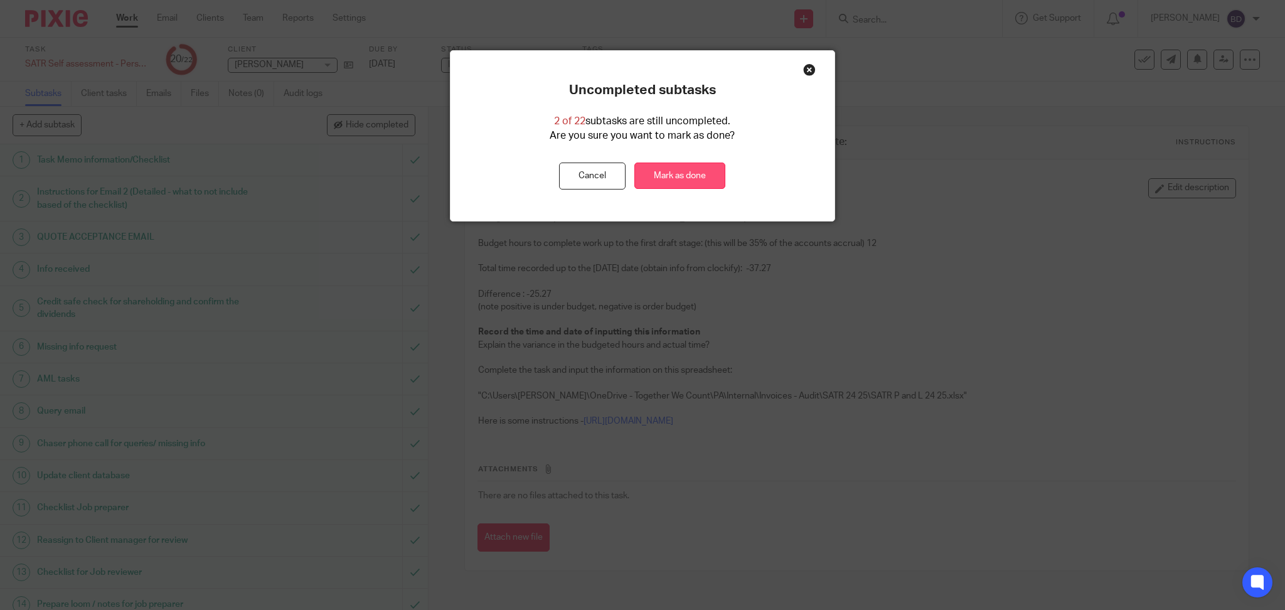
click at [680, 181] on link "Mark as done" at bounding box center [679, 176] width 91 height 27
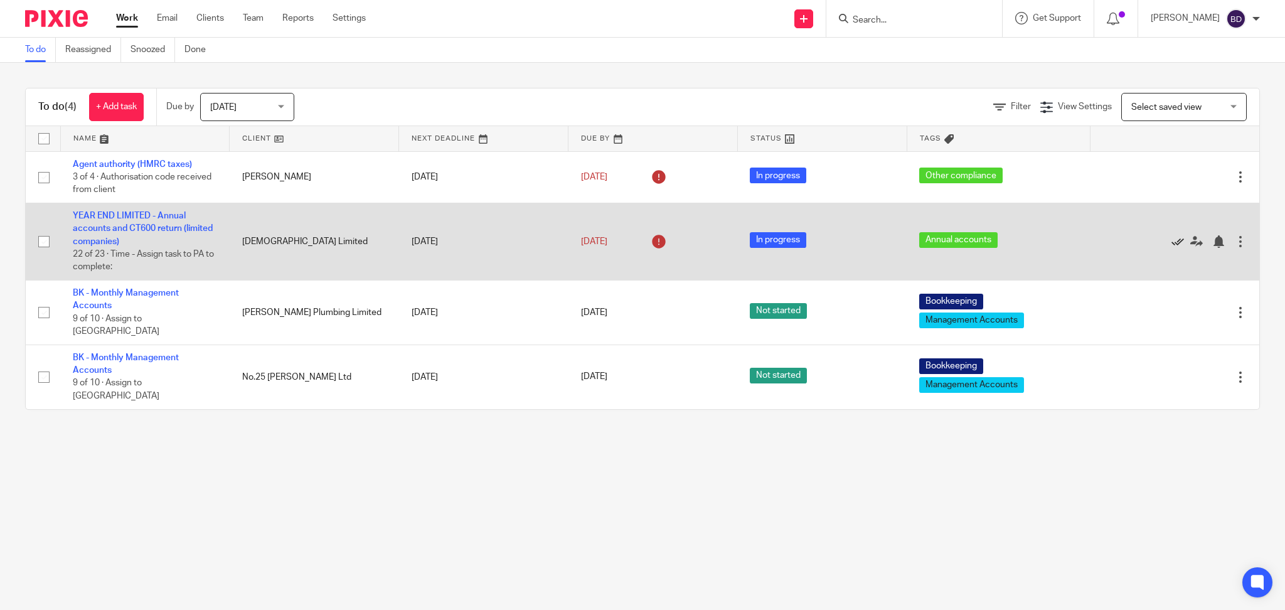
click at [1172, 242] on icon at bounding box center [1178, 241] width 13 height 13
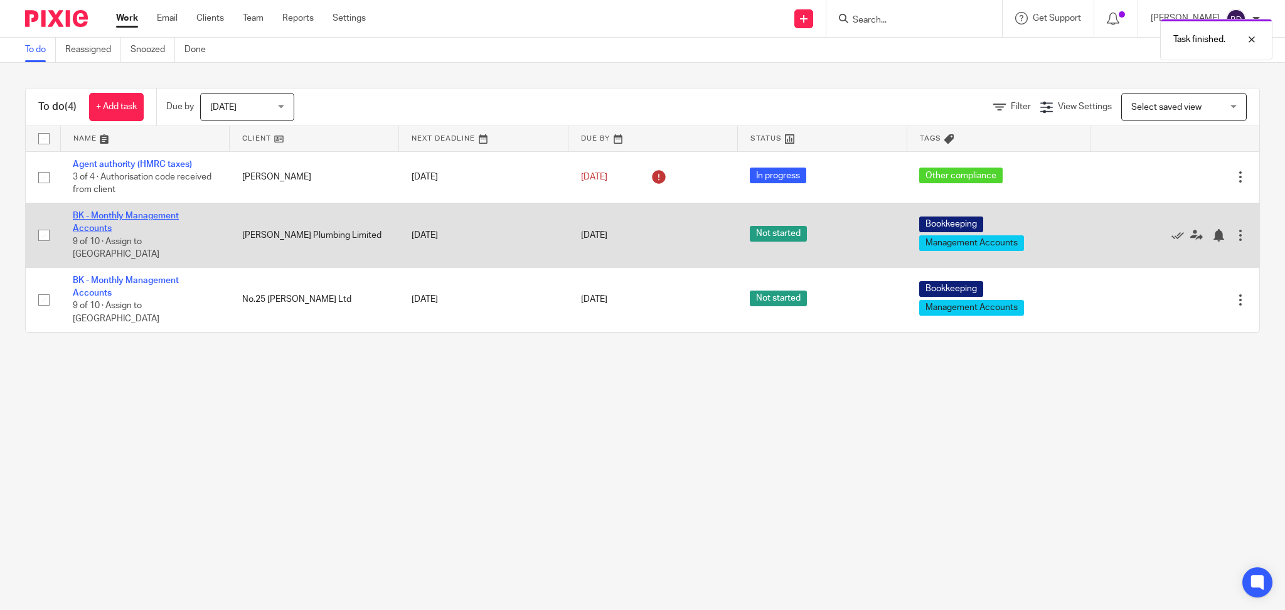
click at [101, 224] on link "BK - Monthly Management Accounts" at bounding box center [126, 221] width 106 height 21
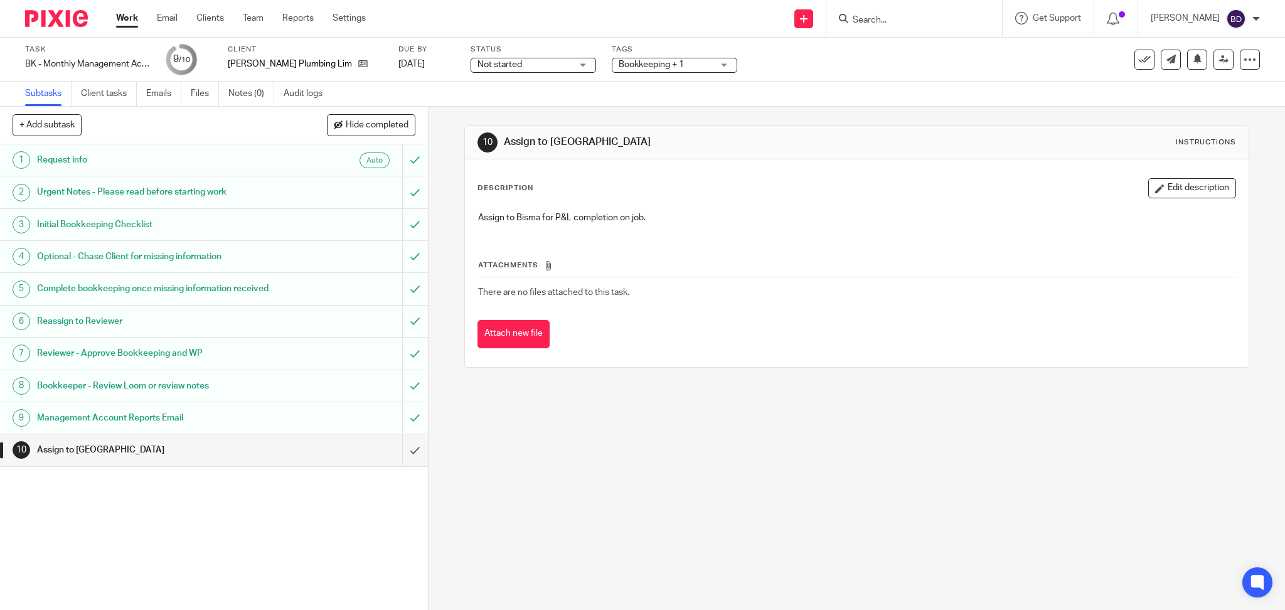
click at [105, 169] on h1 "Request info" at bounding box center [154, 160] width 235 height 19
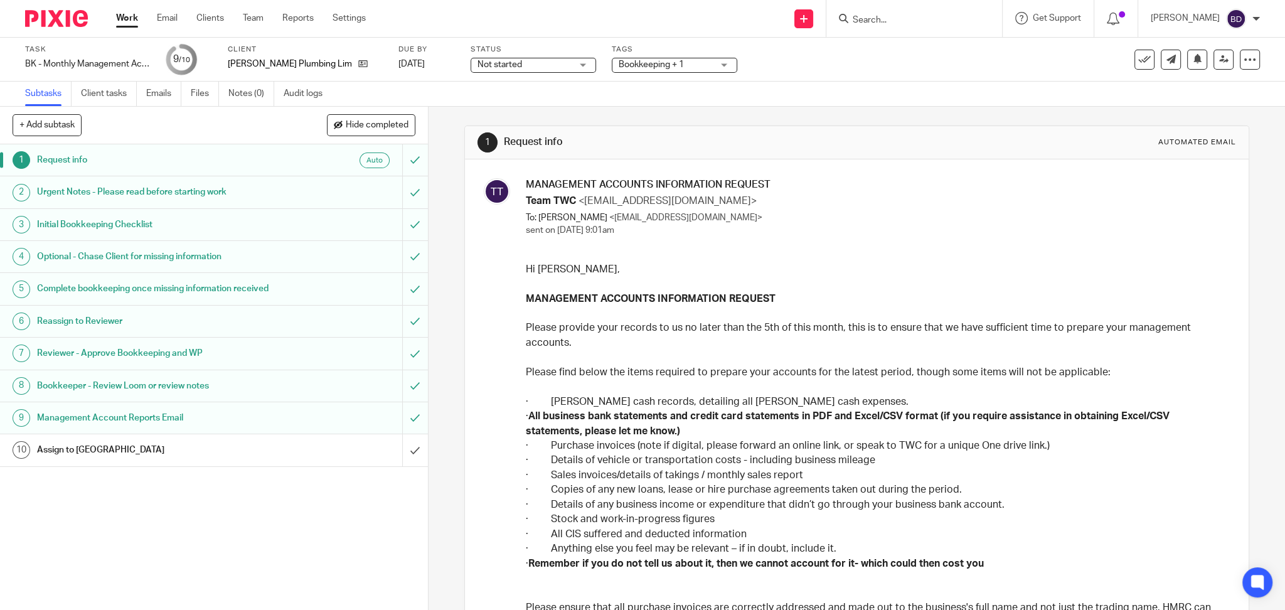
click at [267, 363] on div "Reviewer - Approve Bookkeeping and WP" at bounding box center [213, 353] width 353 height 19
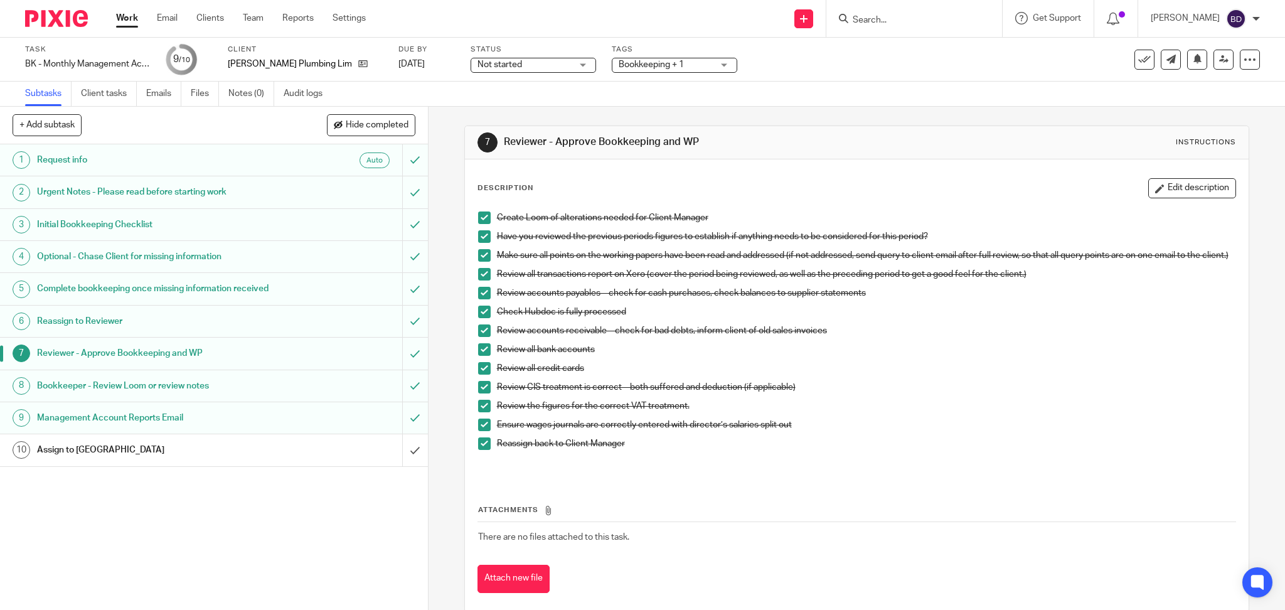
click at [154, 459] on h1 "Assign to PA" at bounding box center [154, 450] width 235 height 19
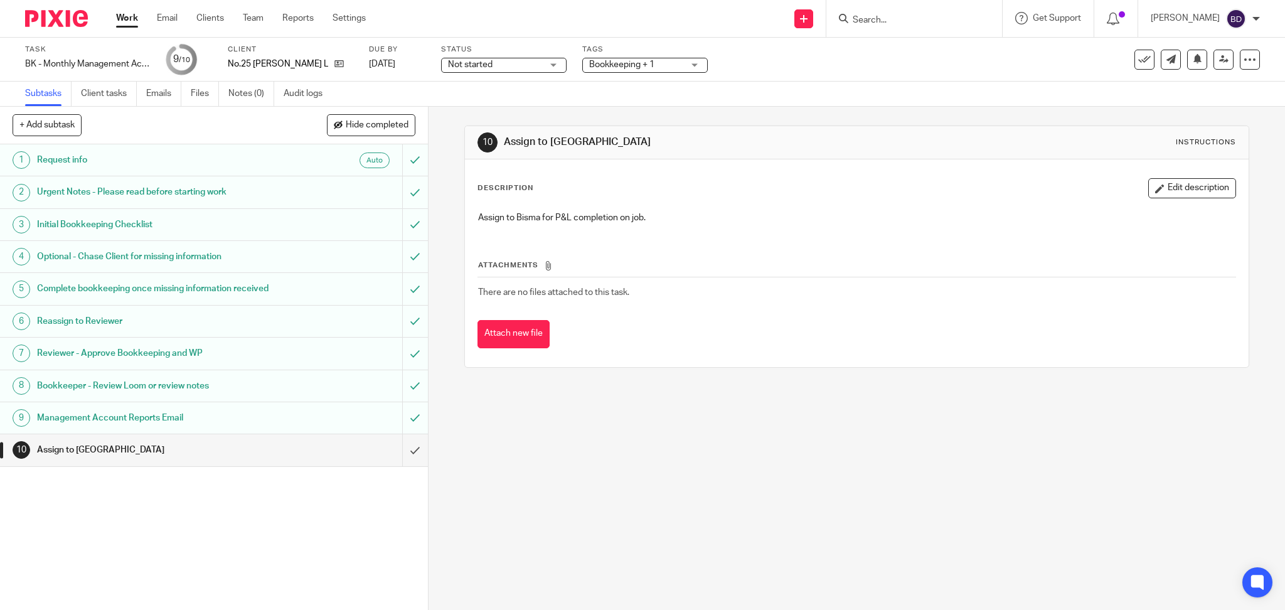
click at [123, 165] on h1 "Request info" at bounding box center [154, 160] width 235 height 19
